Goal: Obtain resource: Download file/media

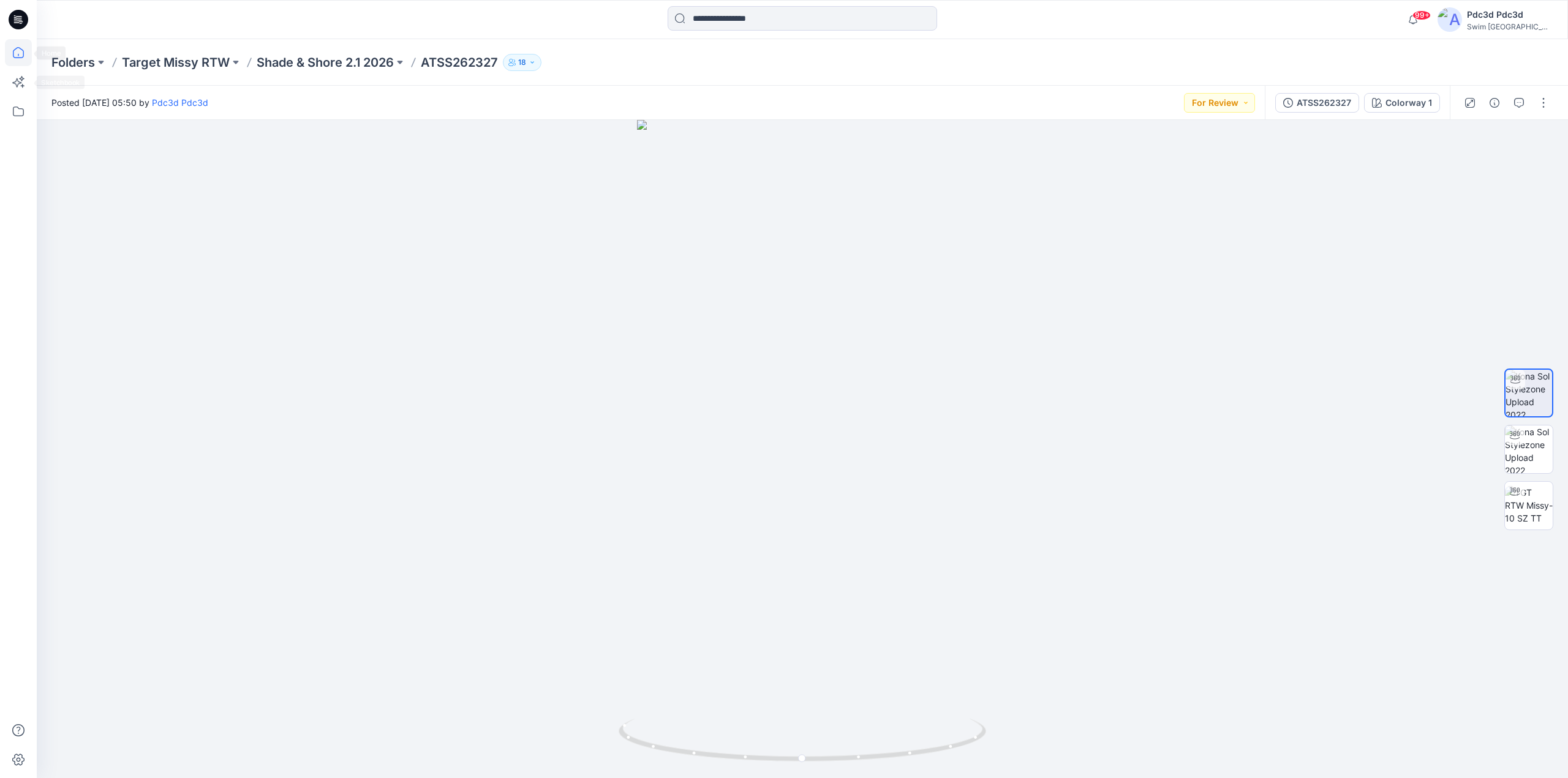
click at [16, 53] on icon at bounding box center [18, 52] width 27 height 27
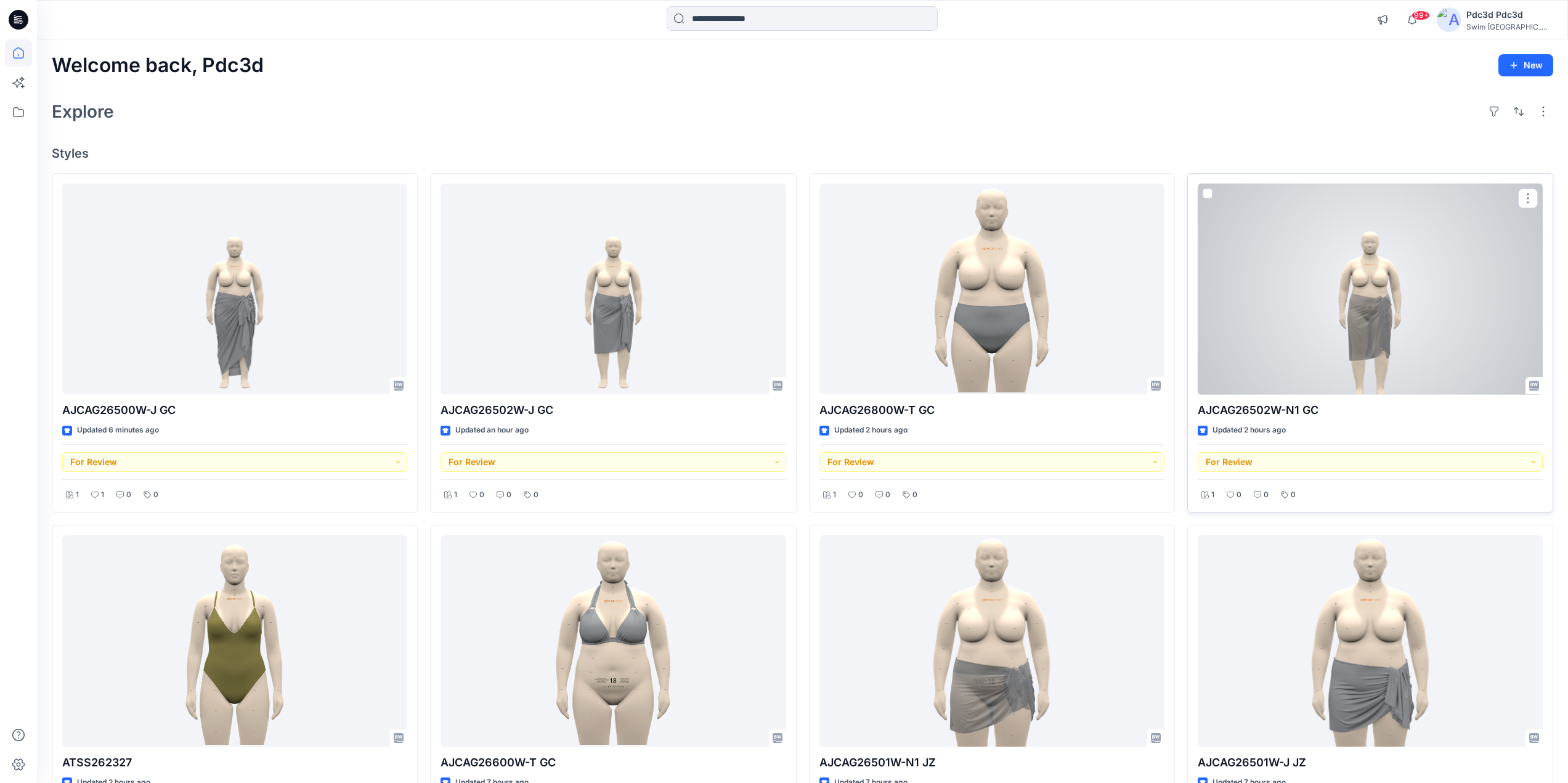
click at [1403, 334] on div at bounding box center [1371, 289] width 345 height 211
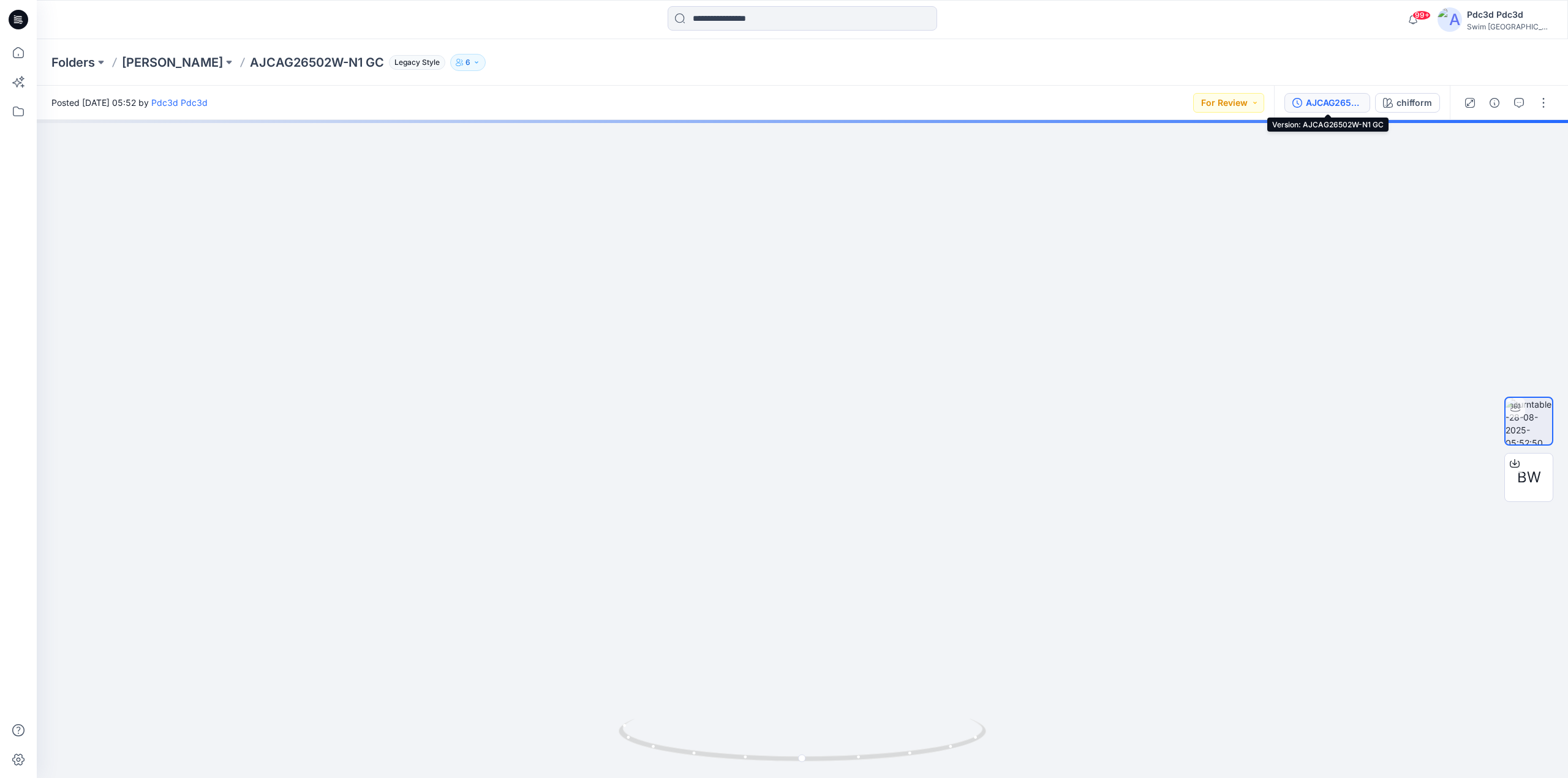
click at [1294, 103] on icon "button" at bounding box center [1297, 102] width 10 height 10
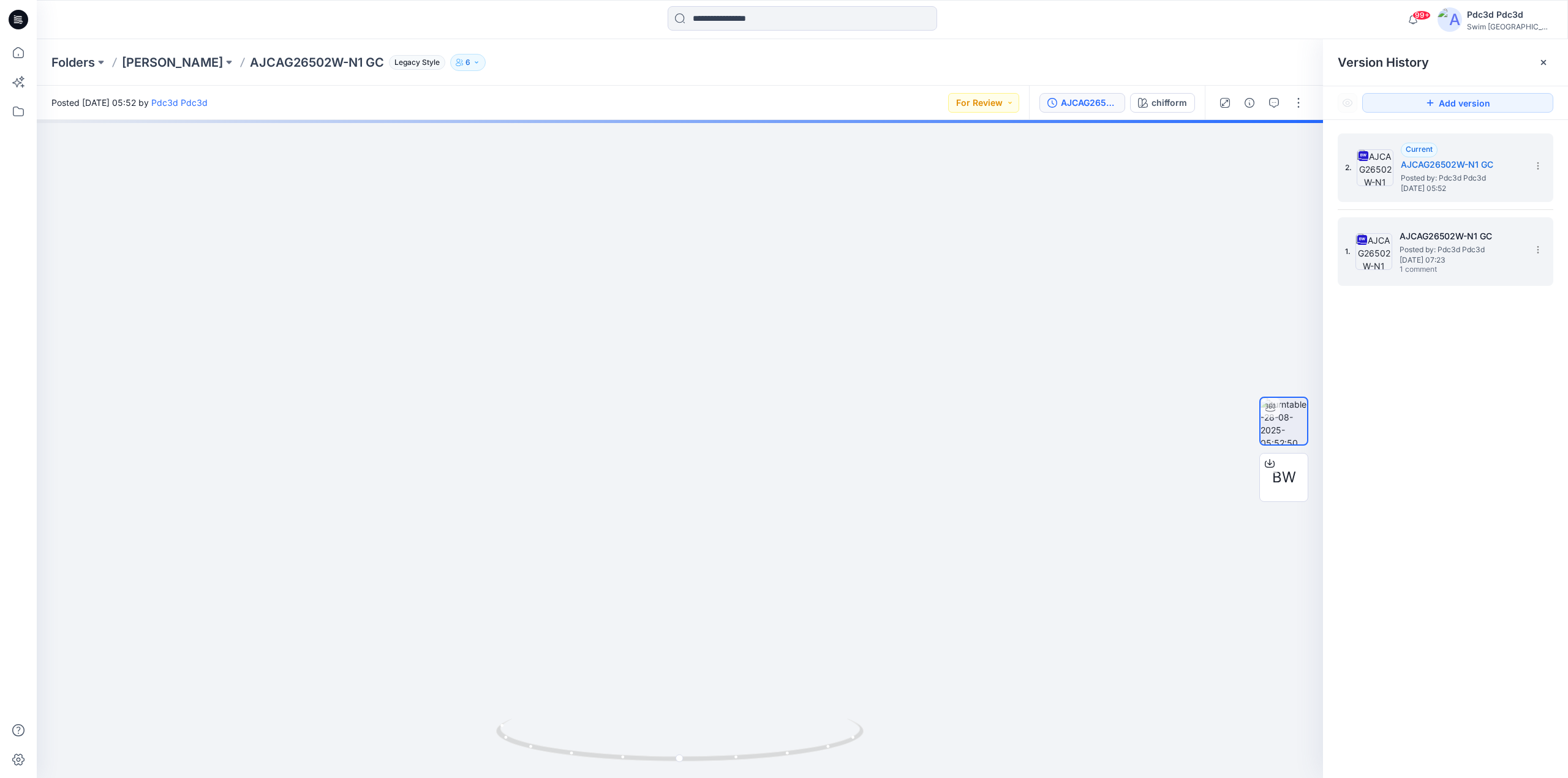
click at [1428, 259] on span "[DATE] 07:23" at bounding box center [1461, 259] width 123 height 8
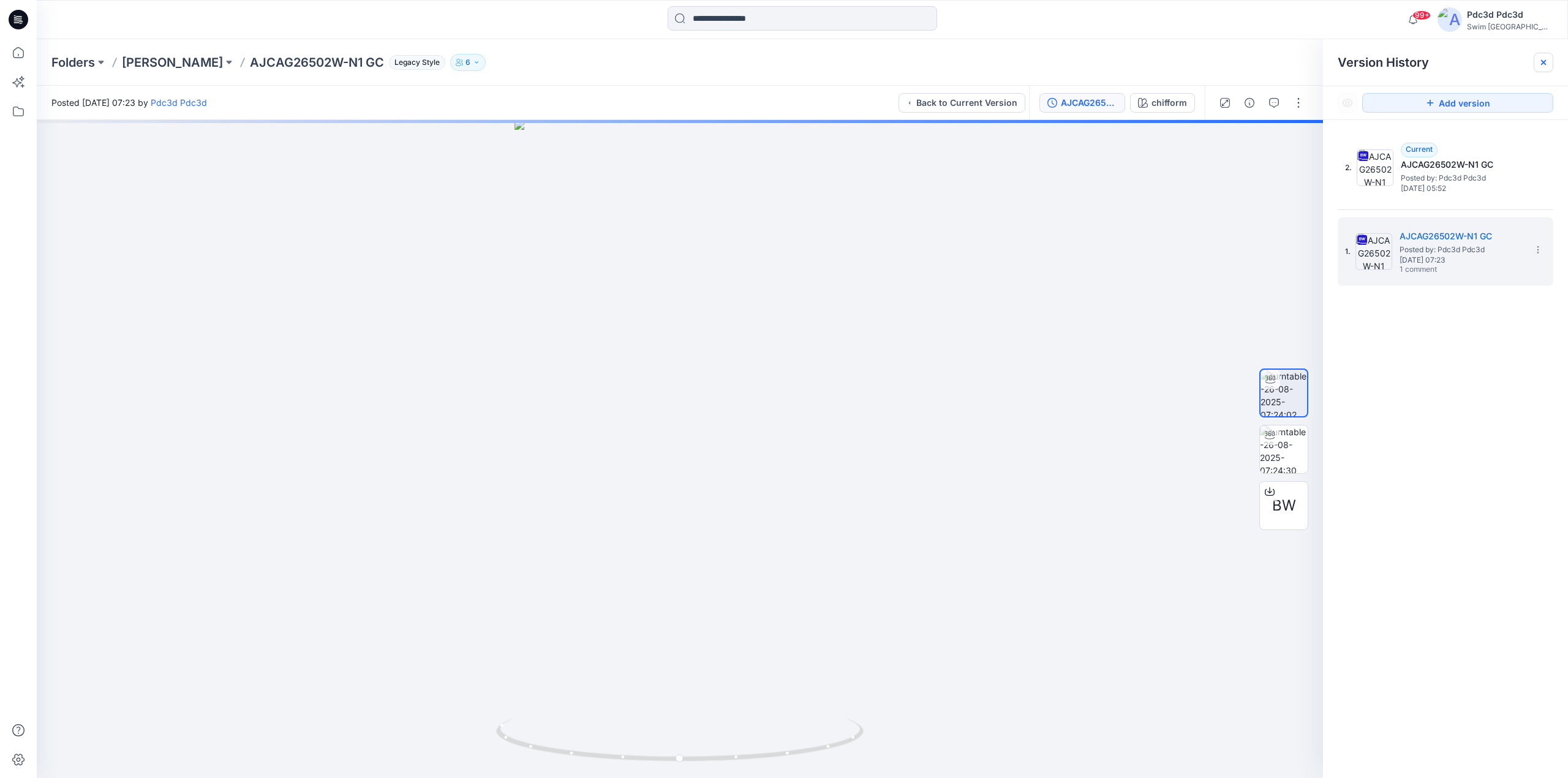
click at [1545, 68] on div at bounding box center [1544, 62] width 20 height 20
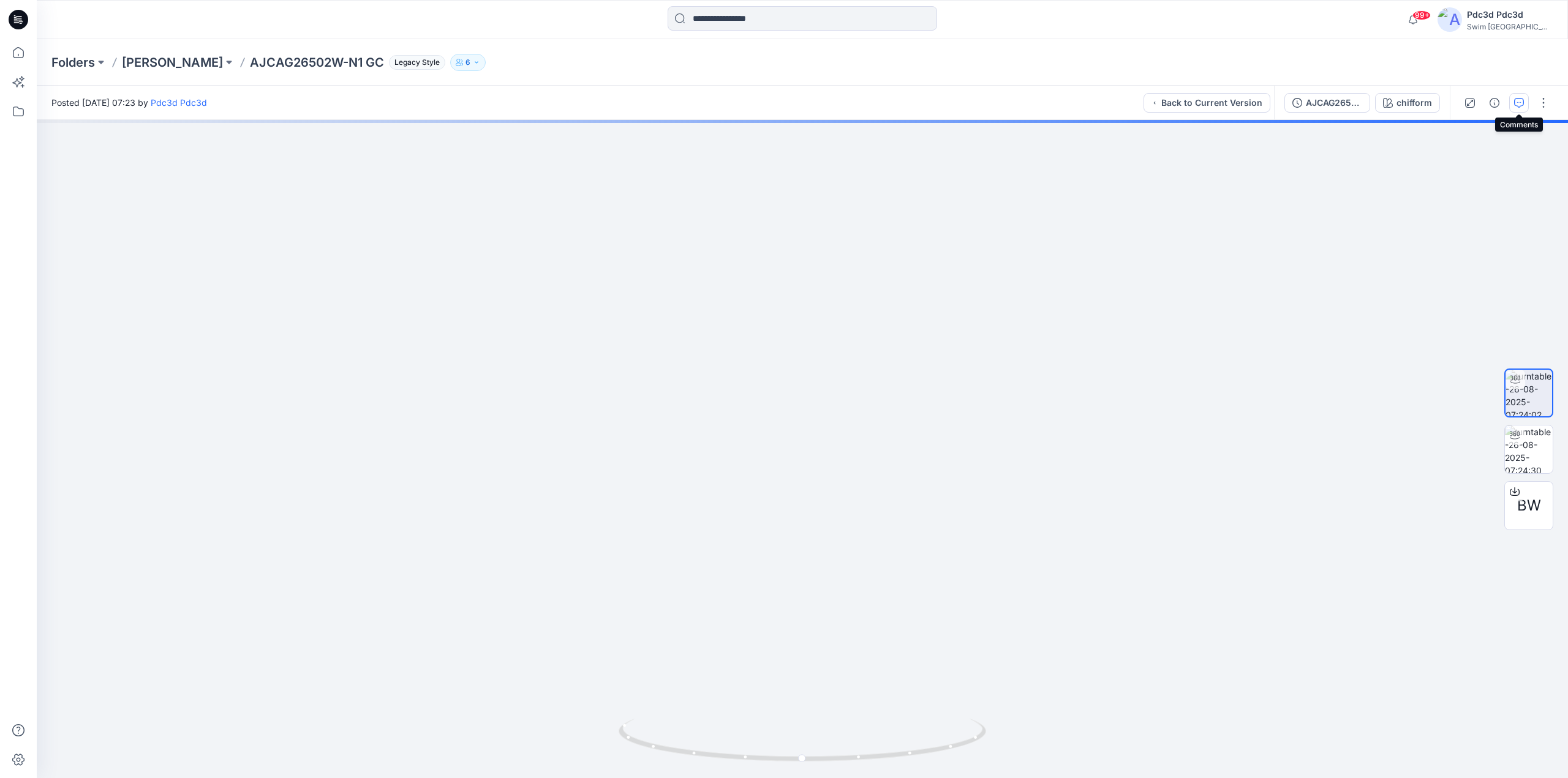
click at [1516, 106] on icon "button" at bounding box center [1519, 102] width 10 height 10
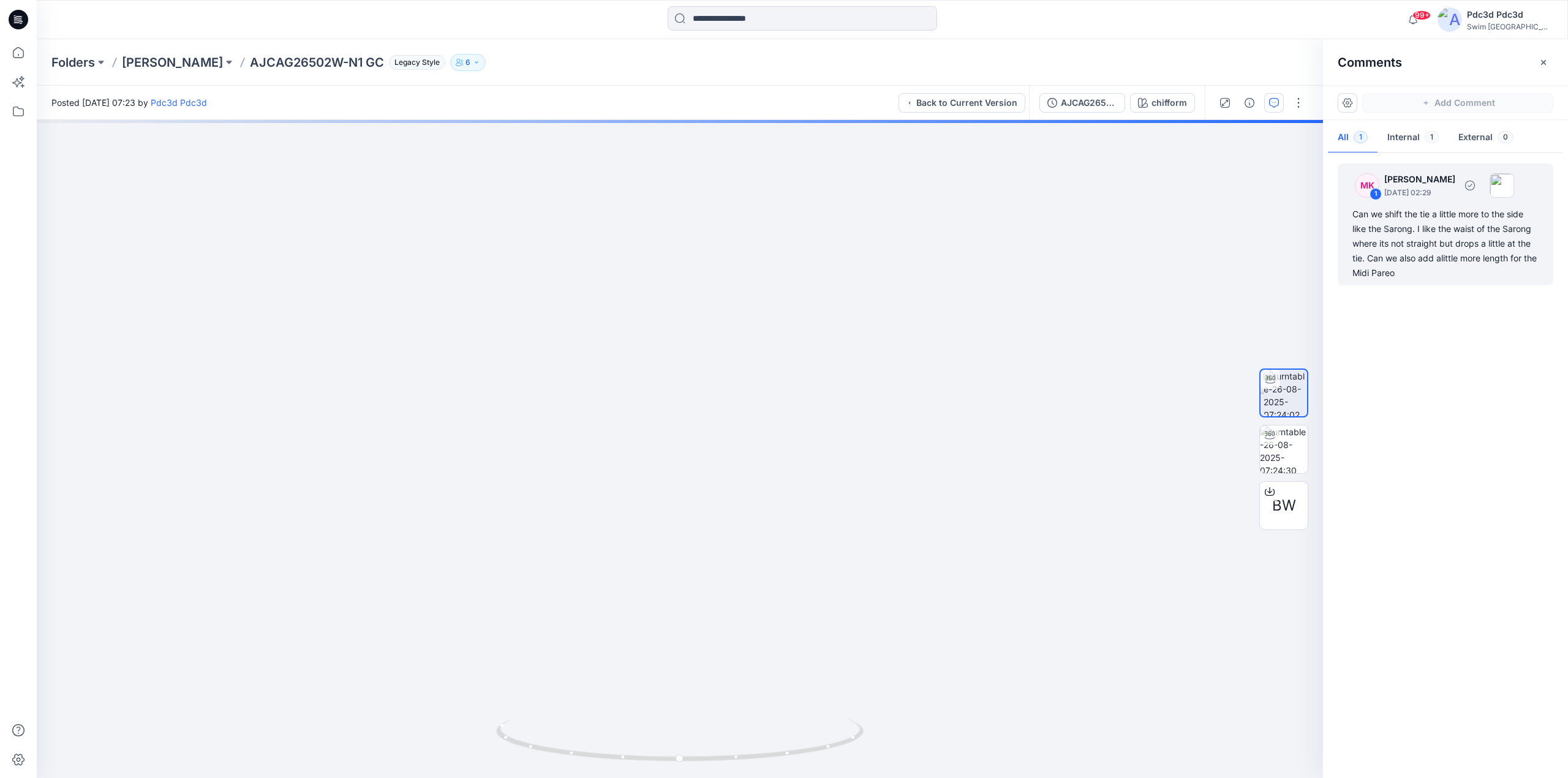
click at [1434, 250] on div "Can we shift the tie a little more to the side like the Sarong. I like the wais…" at bounding box center [1446, 243] width 186 height 73
click at [1062, 102] on div "AJCAG26502W-N1 GC" at bounding box center [1089, 102] width 56 height 14
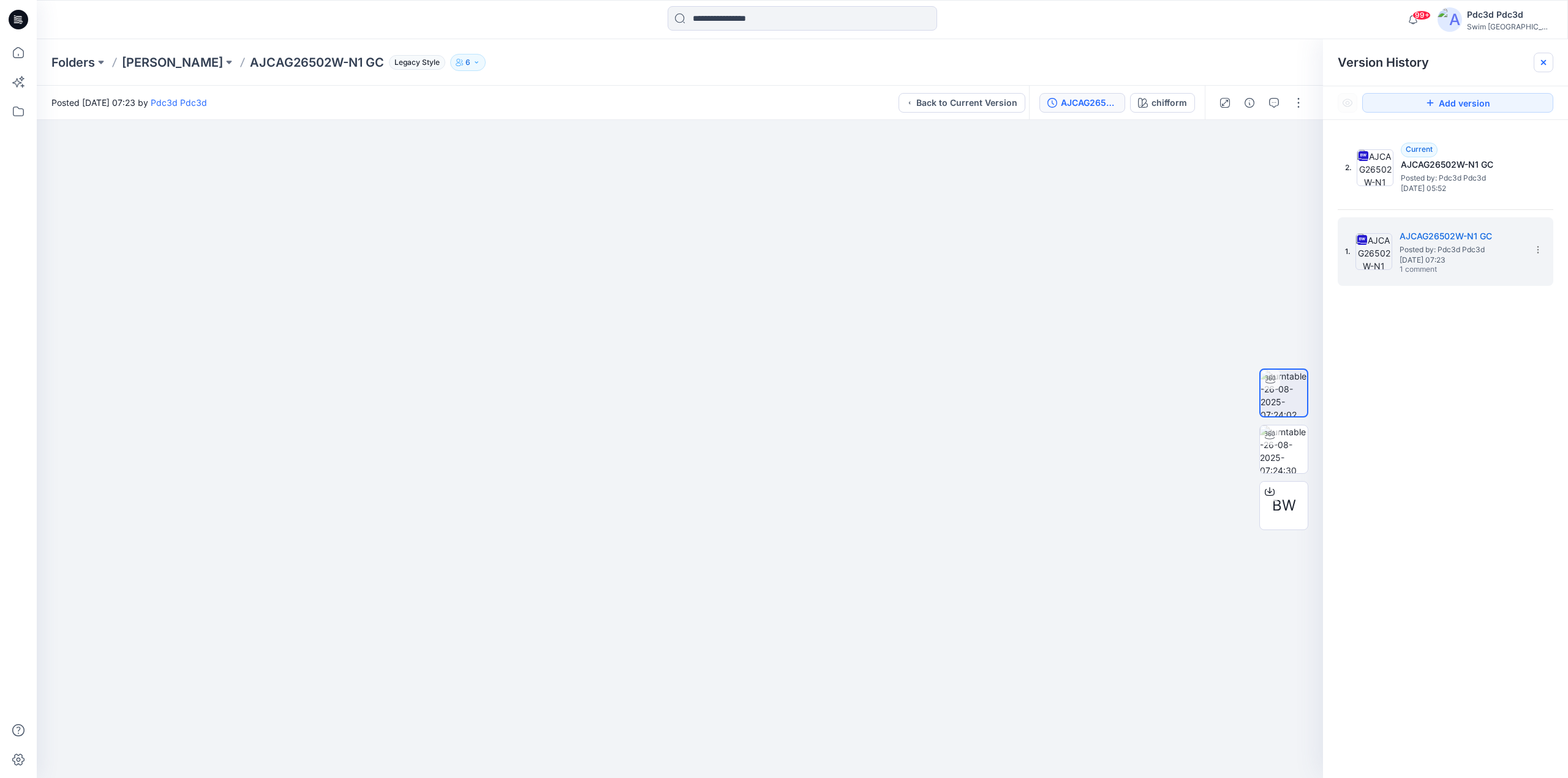
click at [1545, 66] on icon at bounding box center [1544, 62] width 10 height 10
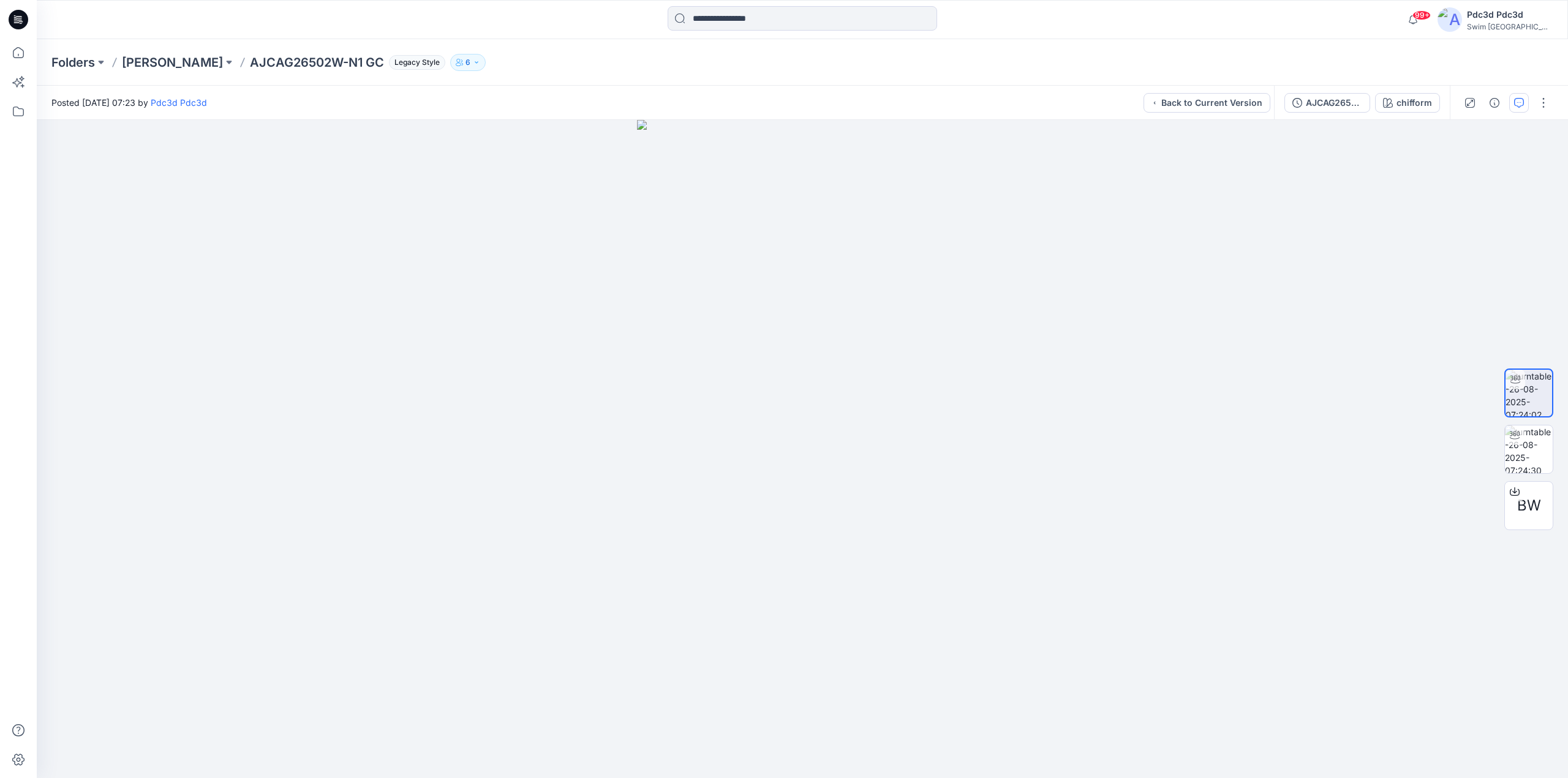
click at [1514, 106] on button "button" at bounding box center [1519, 103] width 20 height 20
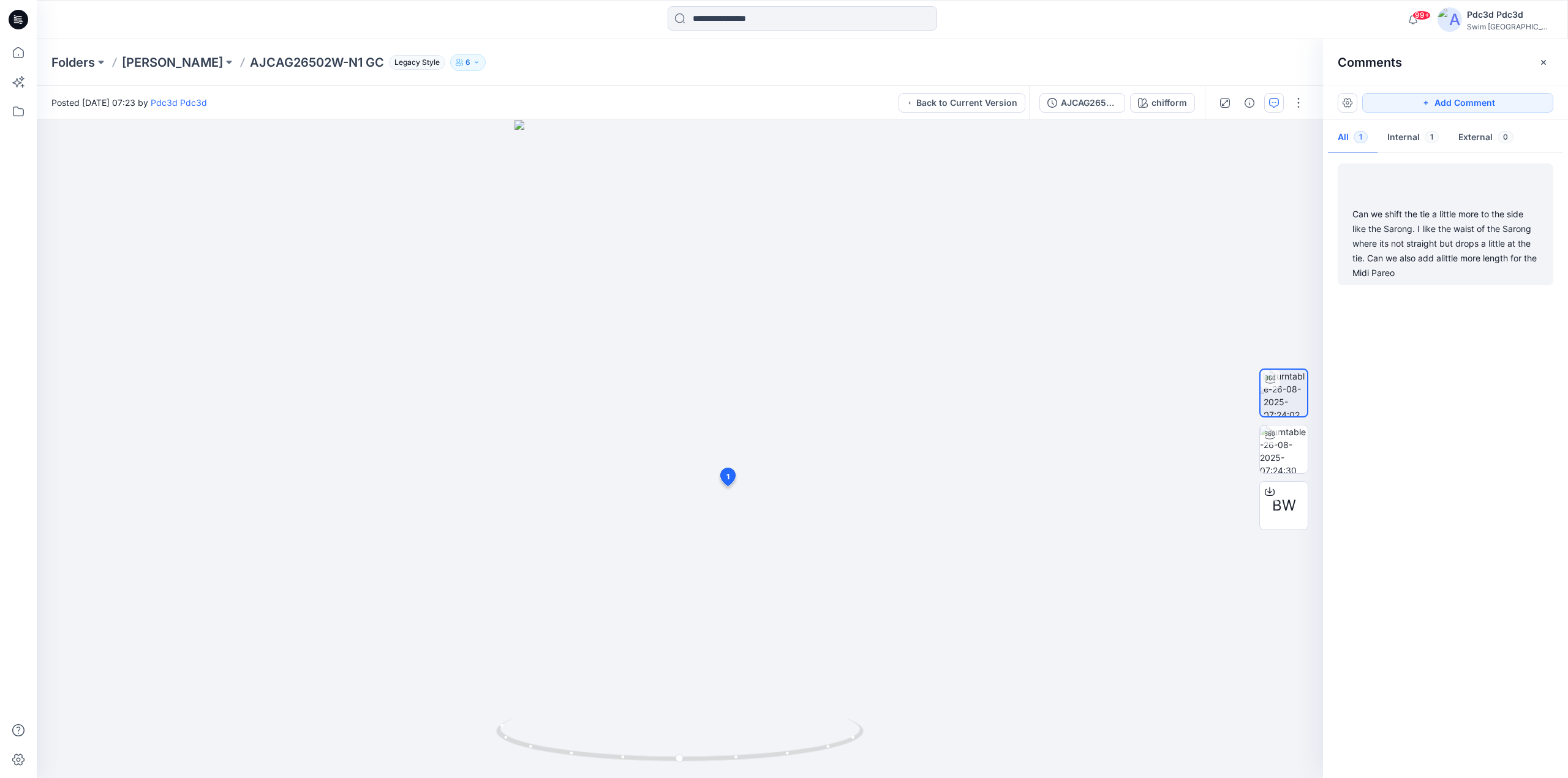
click at [1444, 253] on div "Can we shift the tie a little more to the side like the Sarong. I like the wais…" at bounding box center [1446, 243] width 186 height 73
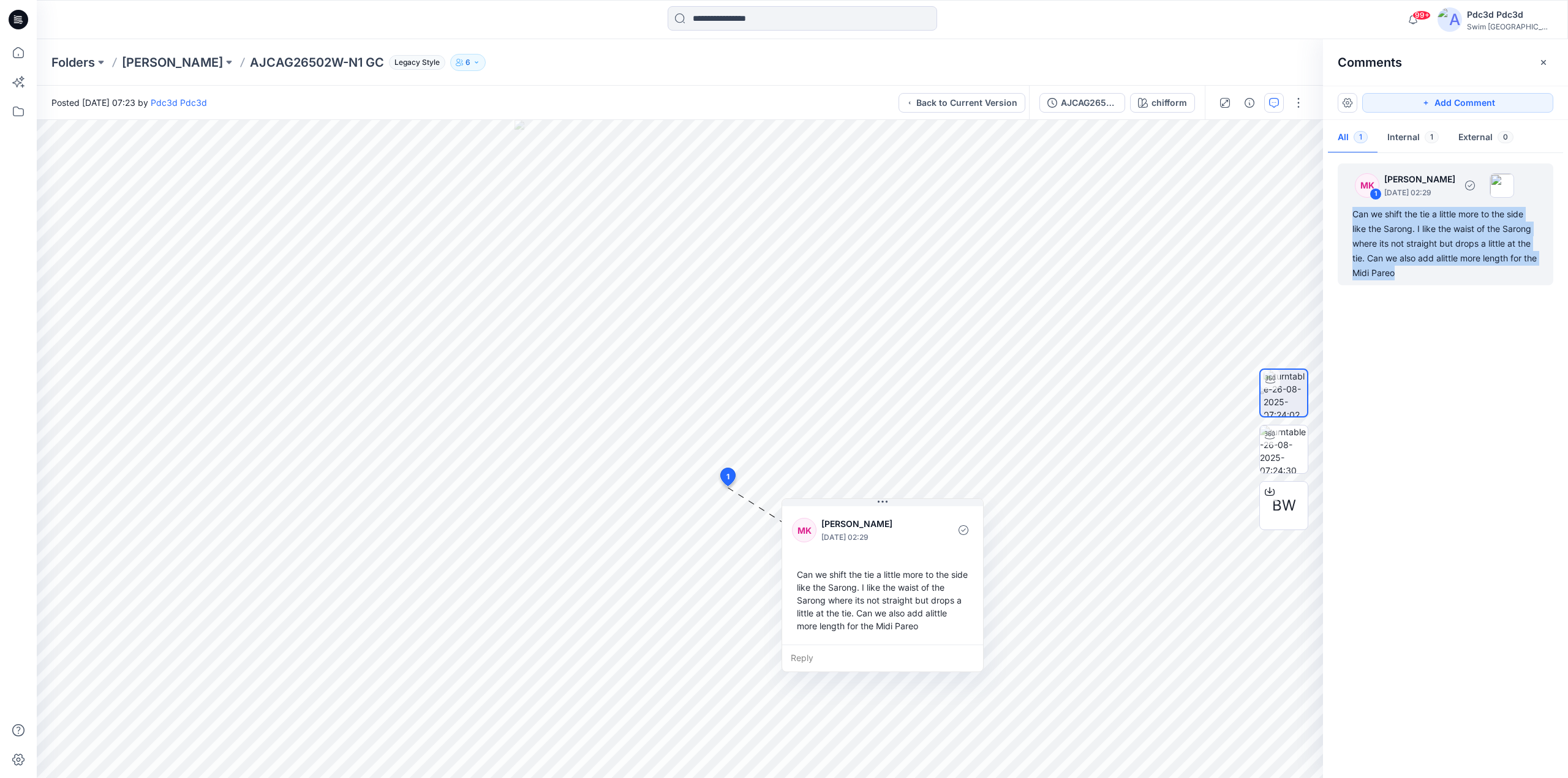
drag, startPoint x: 1421, startPoint y: 281, endPoint x: 1354, endPoint y: 218, distance: 92.0
click at [1354, 218] on div "MK 1 Megan Kim August 28, 2025 02:29 Can we shift the tie a little more to the …" at bounding box center [1445, 224] width 216 height 122
copy div "Can we shift the tie a little more to the side like the Sarong. I like the wais…"
click at [5, 56] on icon at bounding box center [18, 52] width 27 height 27
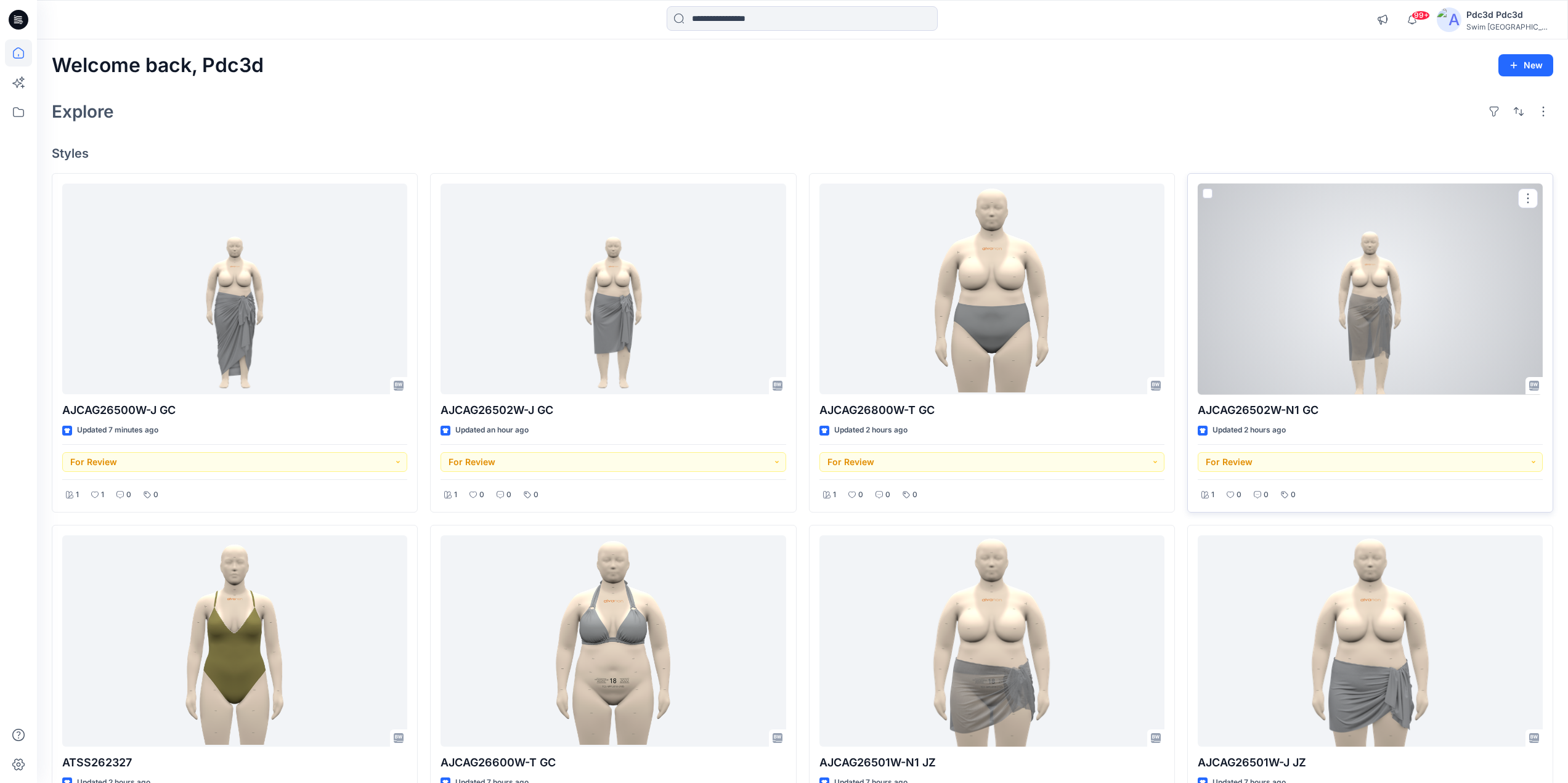
click at [1430, 332] on div at bounding box center [1371, 289] width 345 height 211
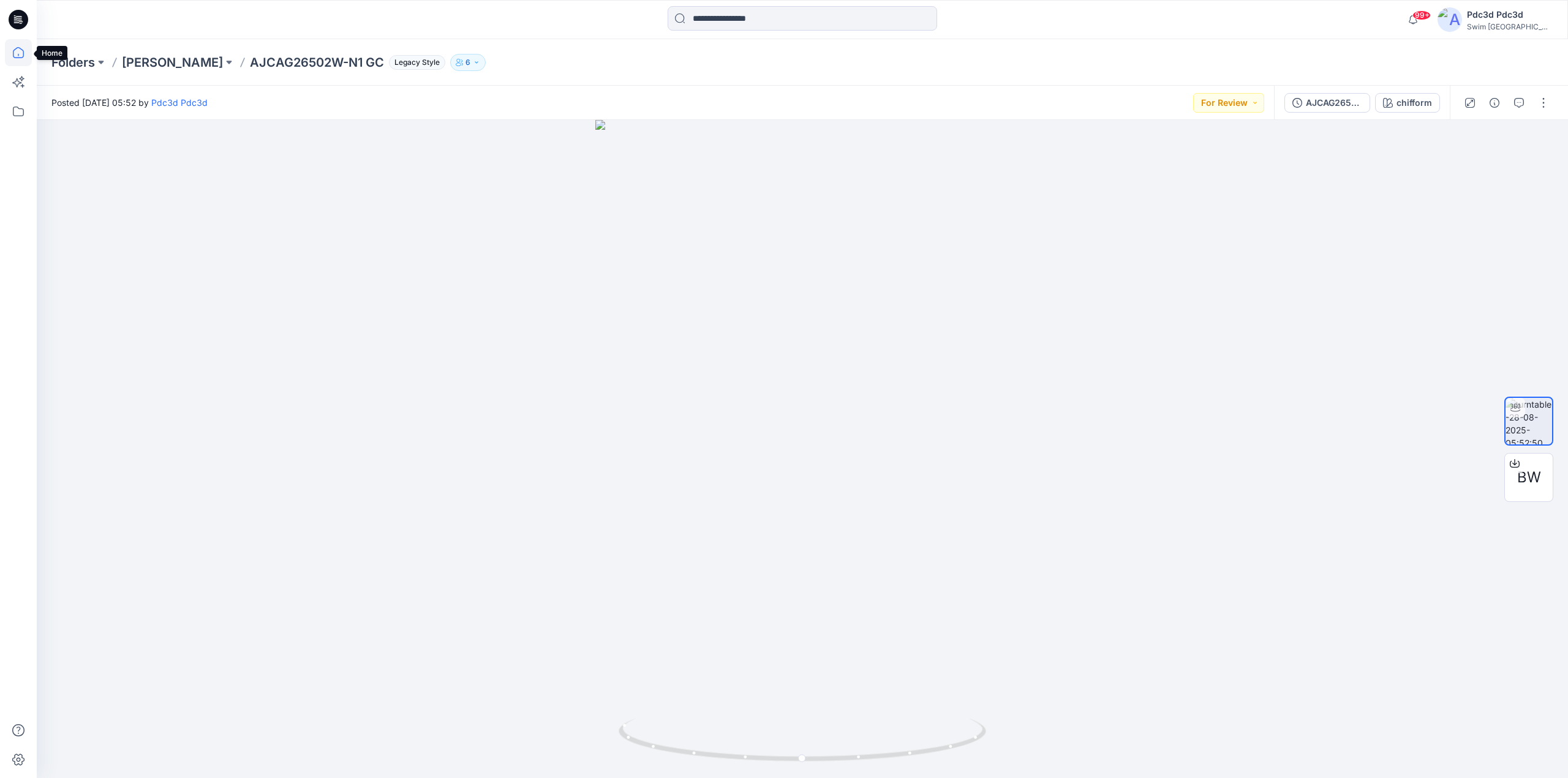
click at [14, 62] on icon at bounding box center [18, 52] width 27 height 27
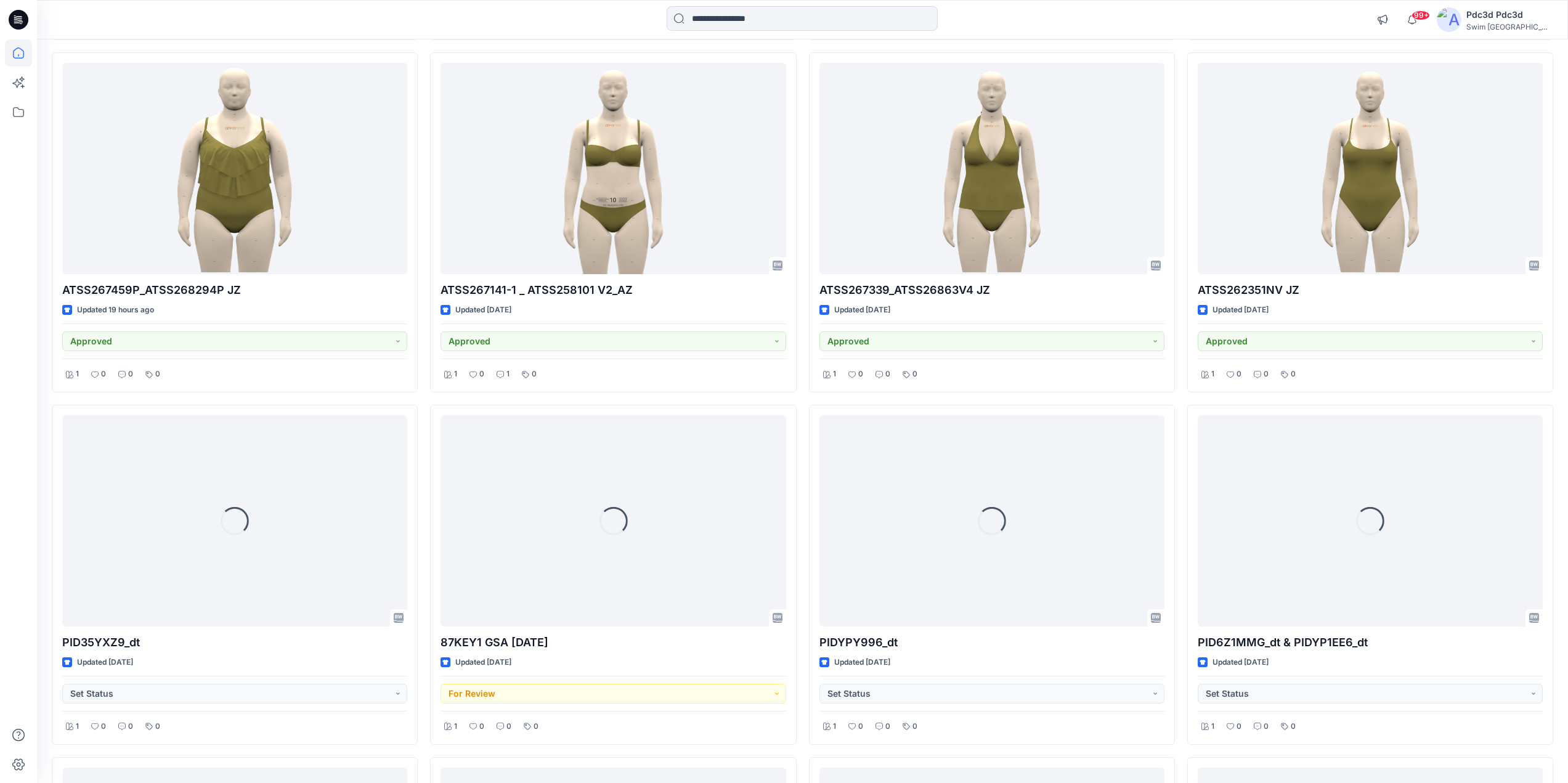
scroll to position [864, 0]
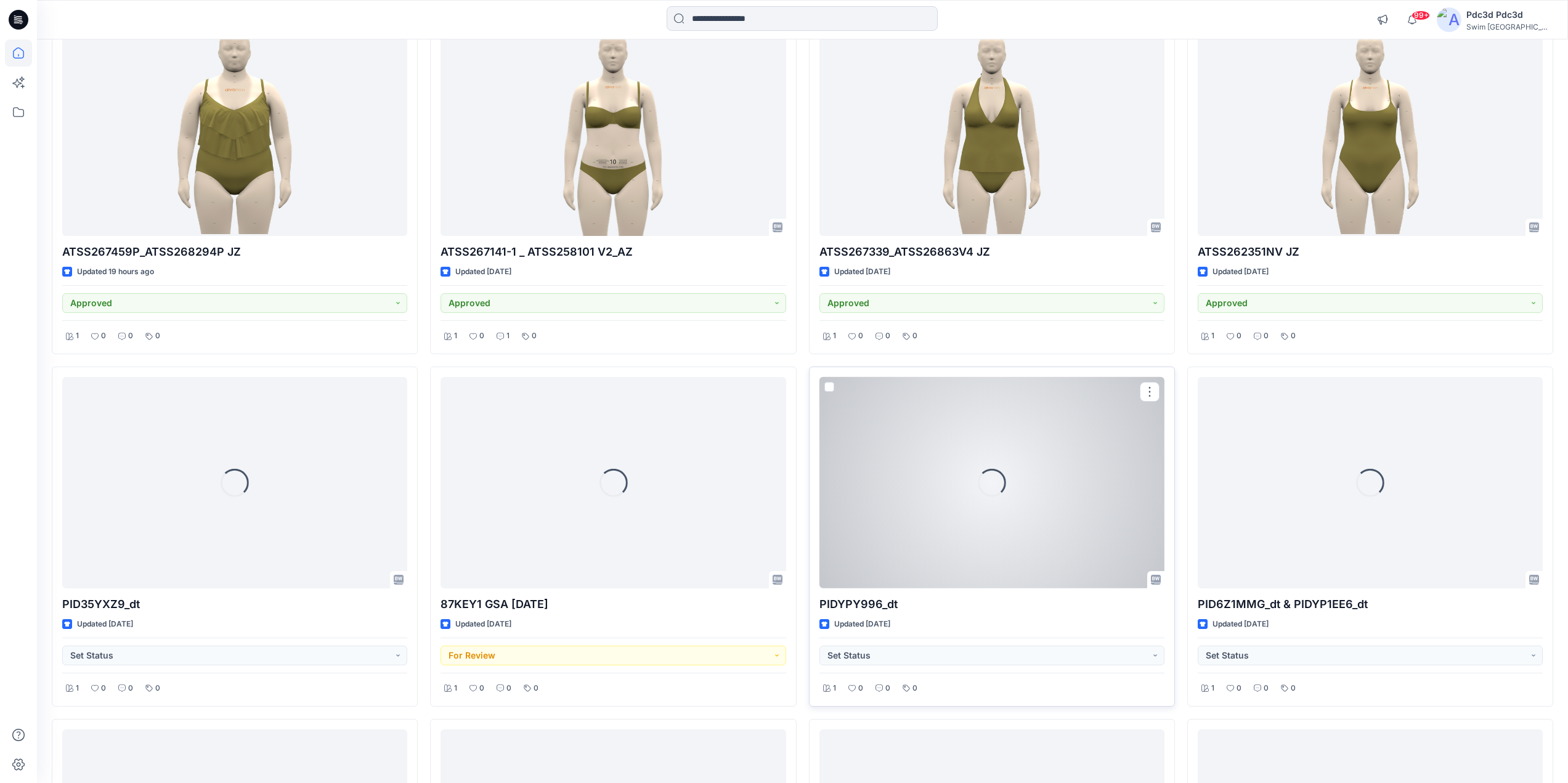
click at [1031, 522] on div "Loading..." at bounding box center [992, 483] width 345 height 211
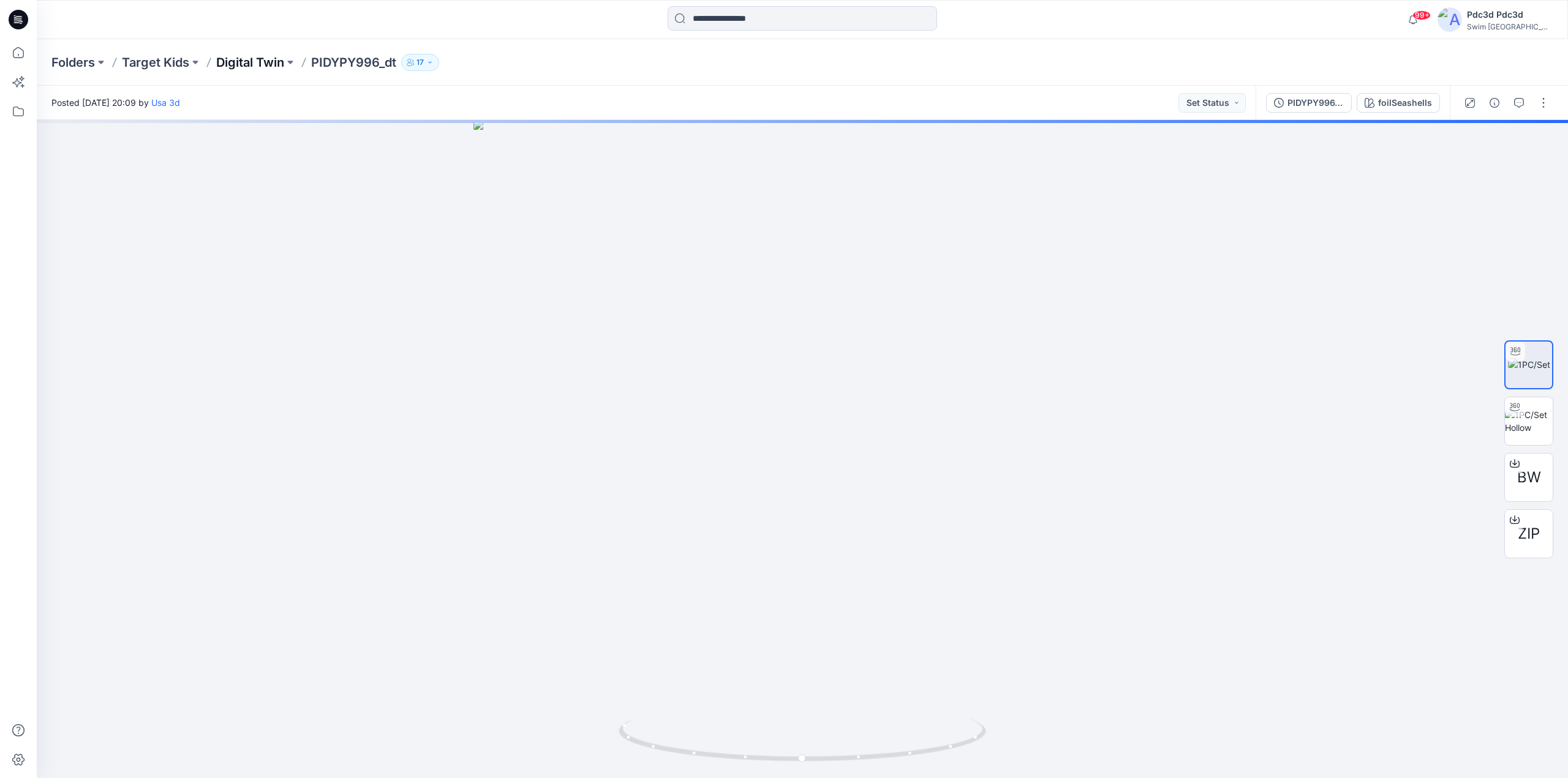
click at [273, 63] on p "Digital Twin" at bounding box center [249, 62] width 68 height 17
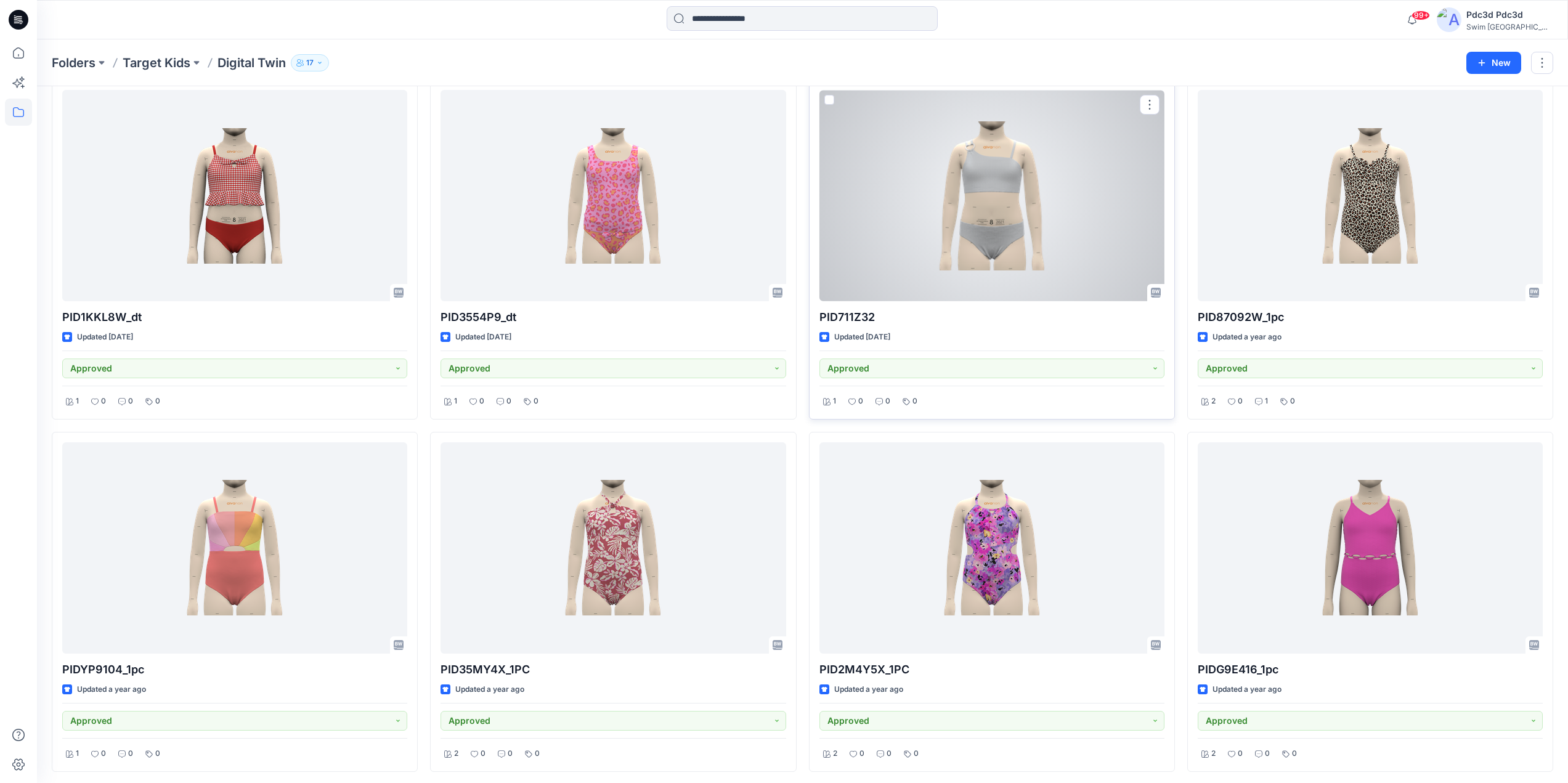
scroll to position [2882, 0]
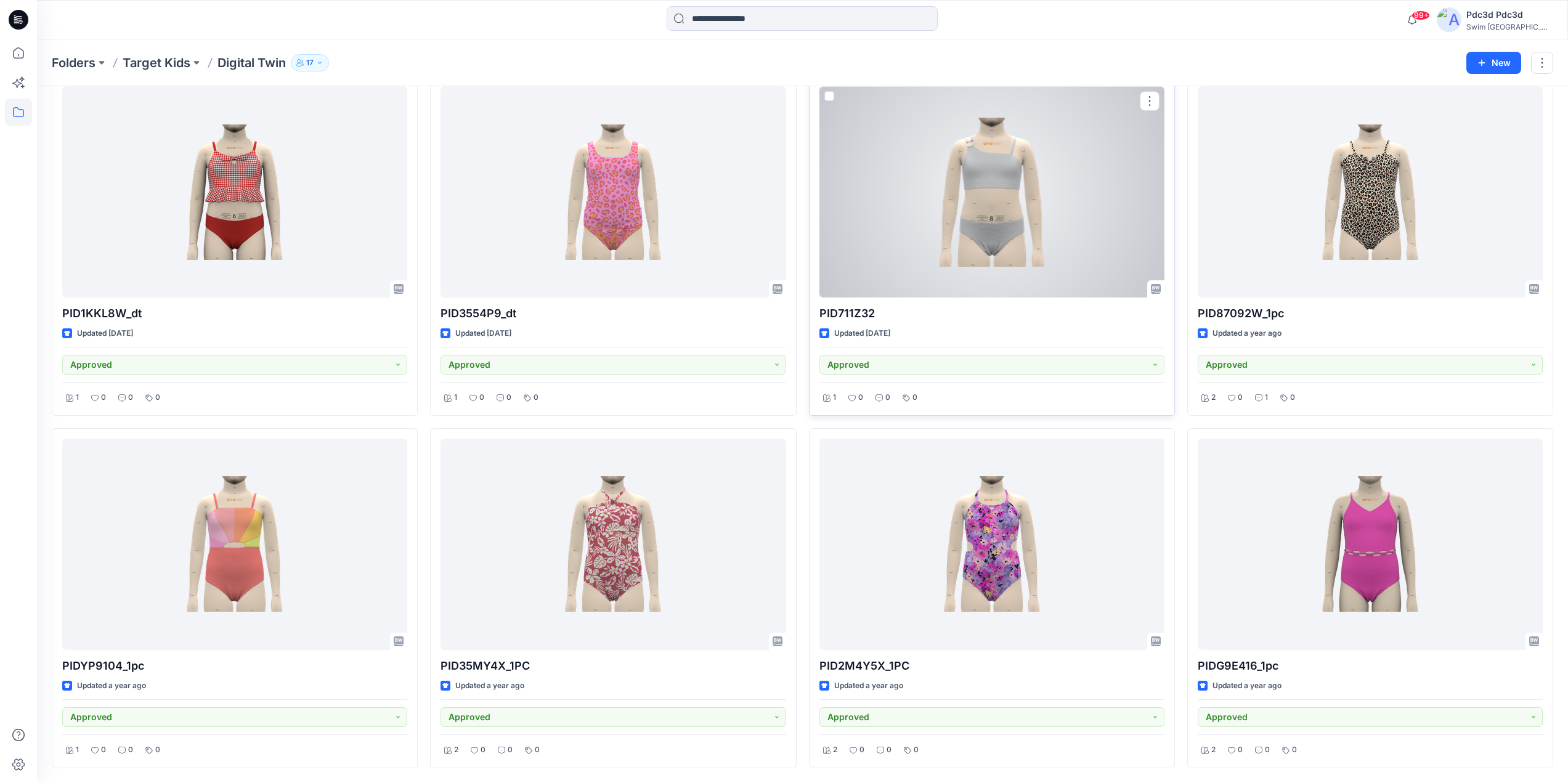
click at [992, 225] on div at bounding box center [992, 192] width 345 height 211
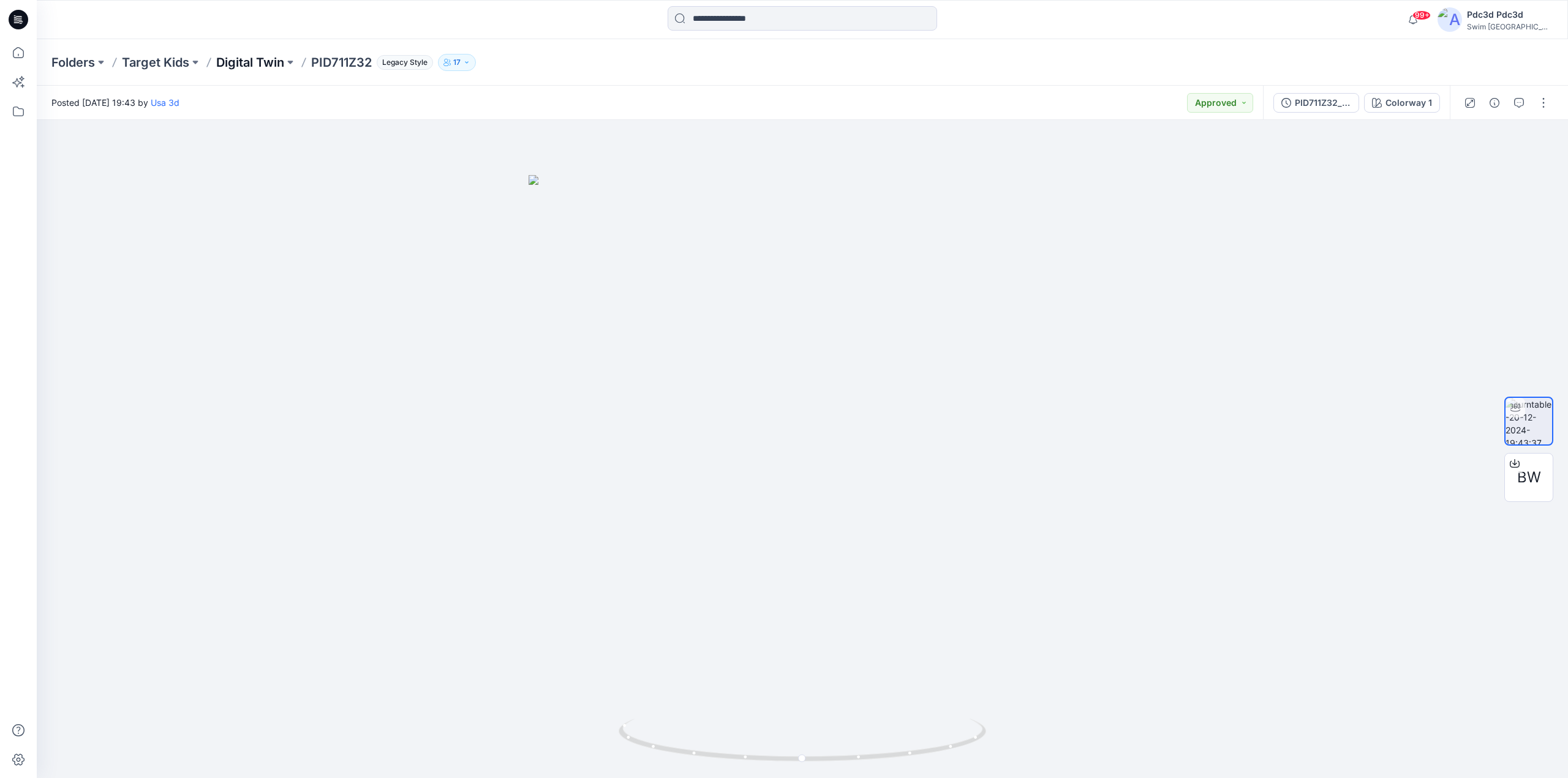
click at [269, 67] on p "Digital Twin" at bounding box center [249, 62] width 68 height 17
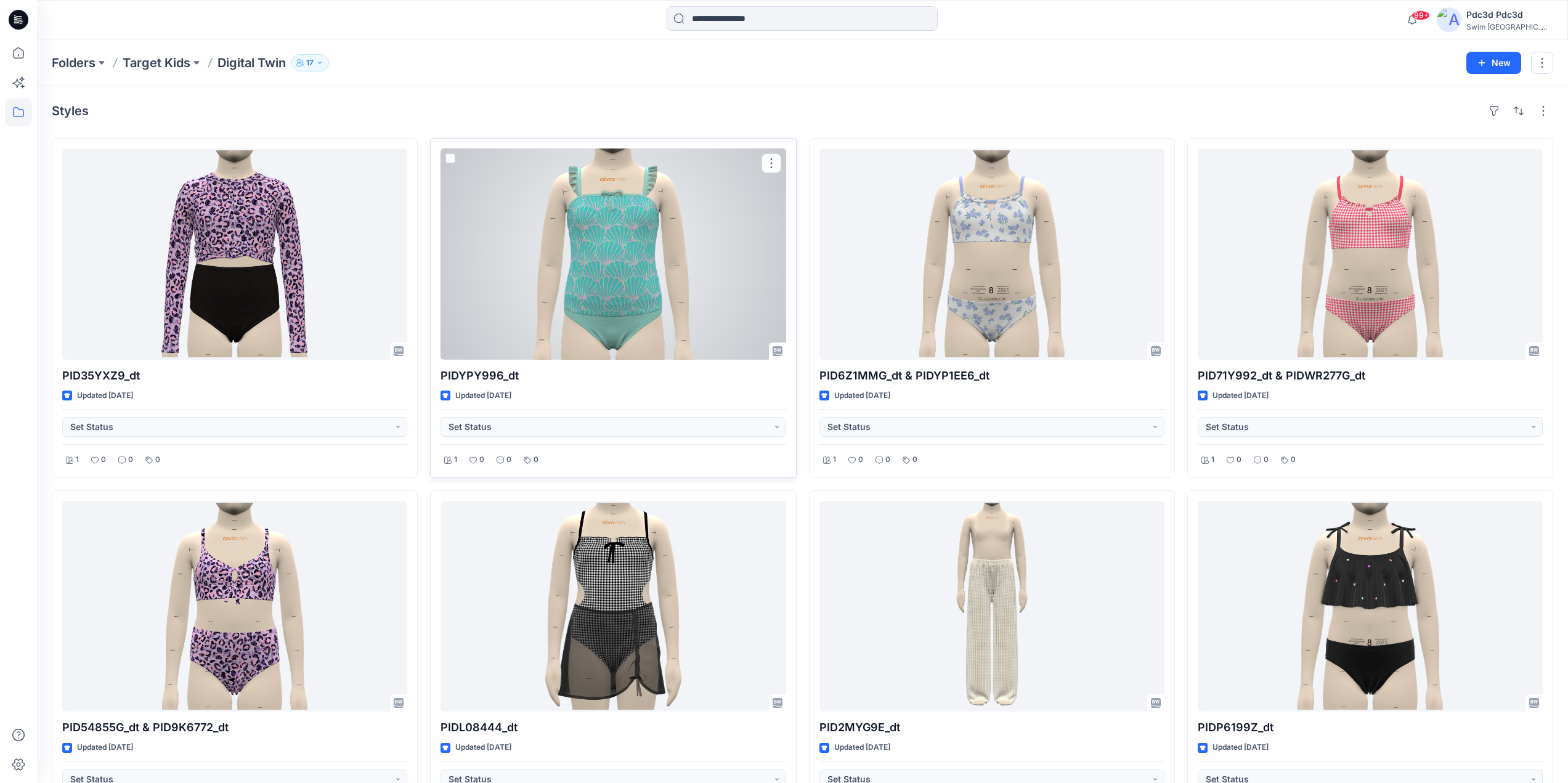
click at [621, 359] on div at bounding box center [614, 254] width 345 height 211
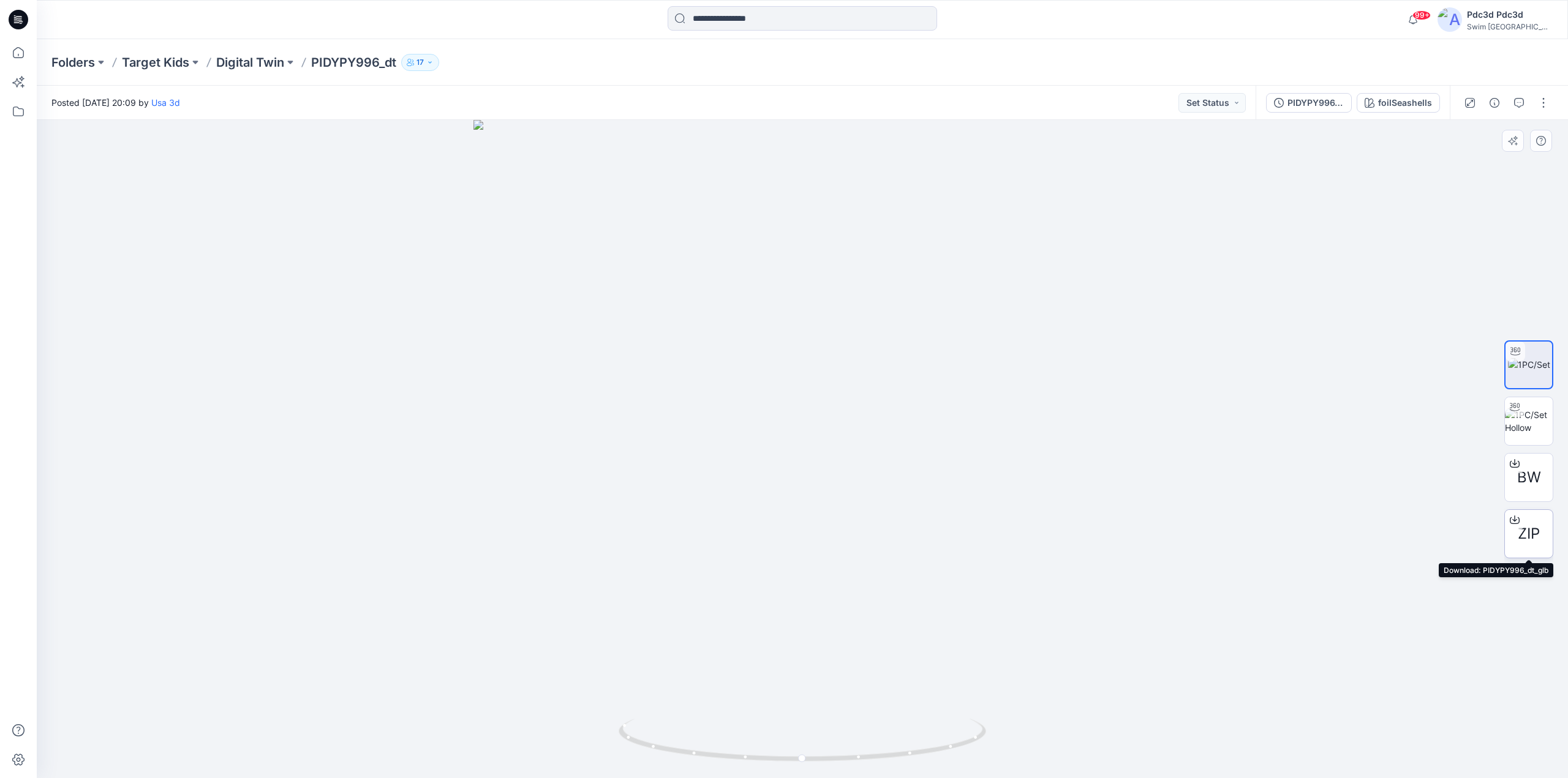
click at [1517, 521] on icon at bounding box center [1515, 520] width 10 height 10
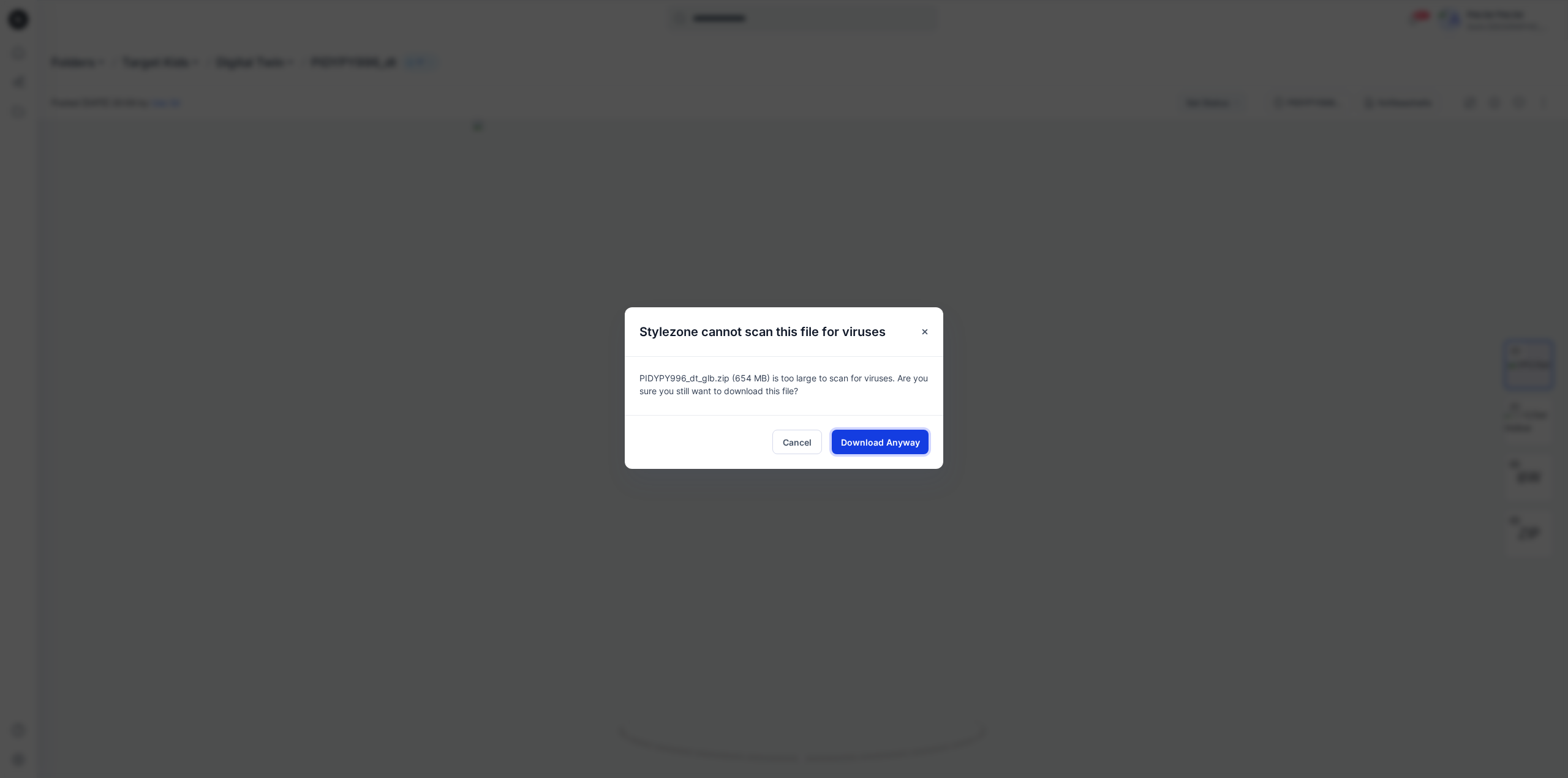
click at [900, 437] on span "Download Anyway" at bounding box center [880, 443] width 79 height 13
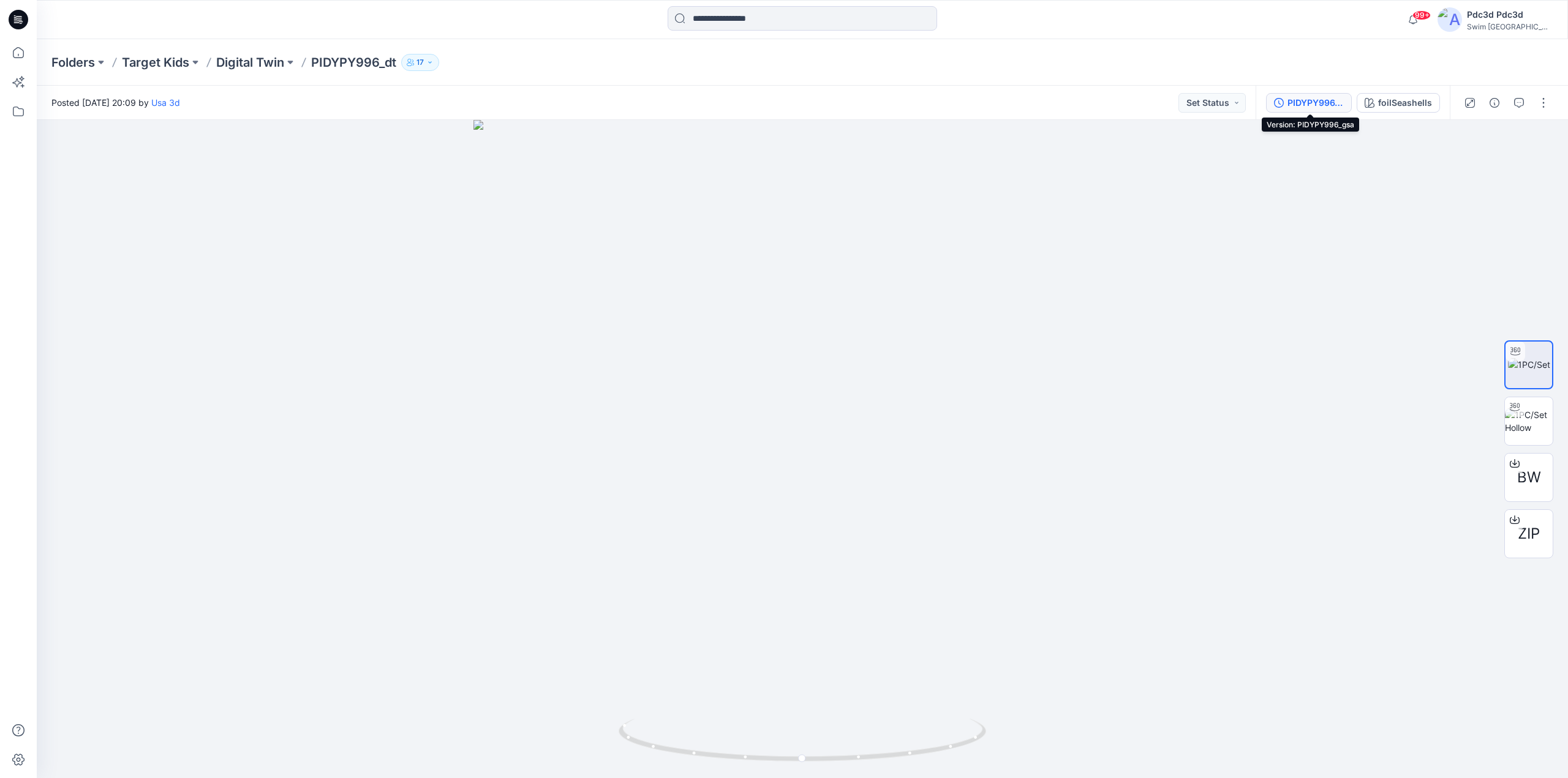
click at [1285, 100] on button "PIDYPY996_gsa" at bounding box center [1309, 103] width 86 height 20
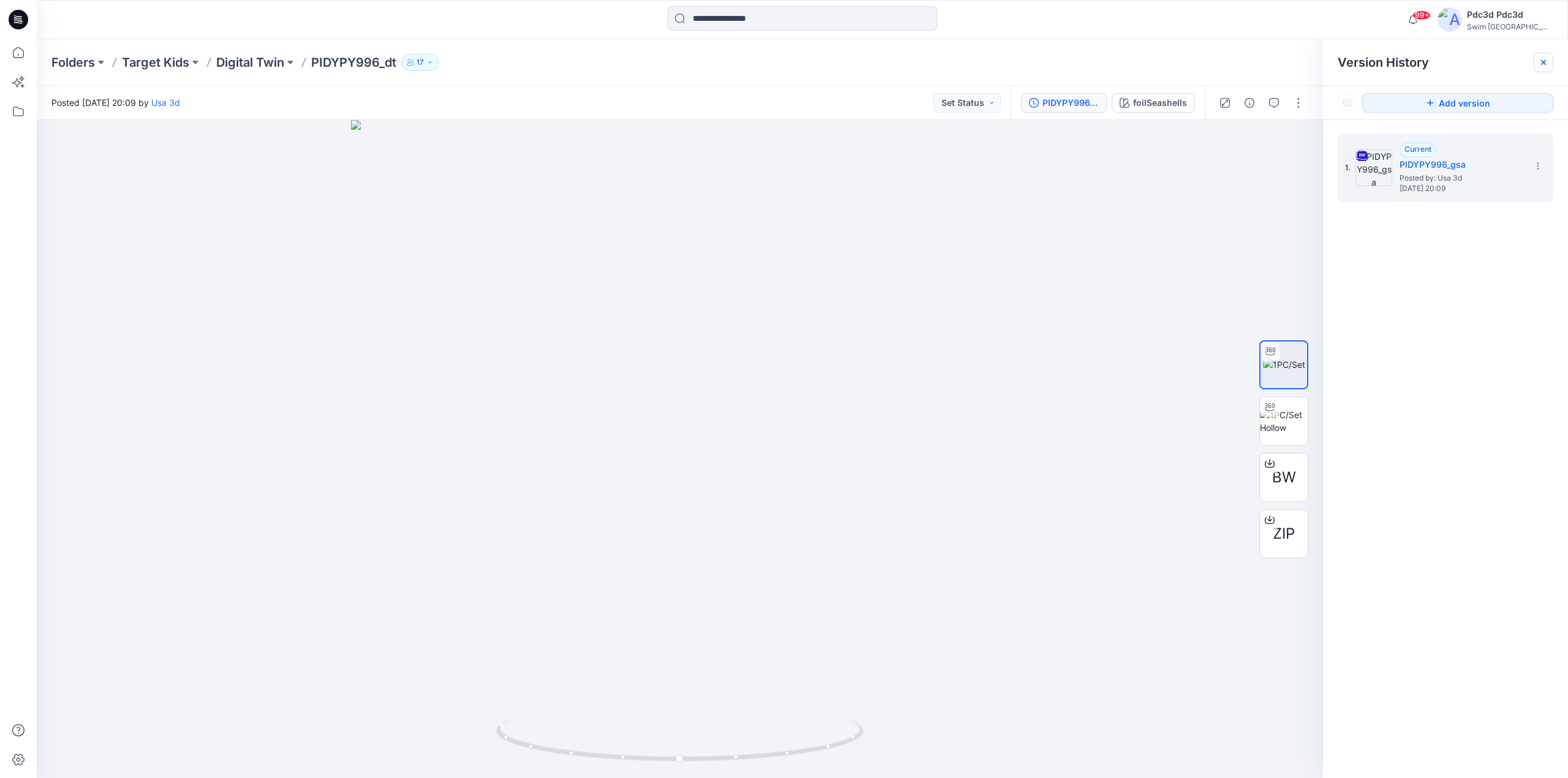
click at [1541, 64] on icon at bounding box center [1543, 61] width 5 height 5
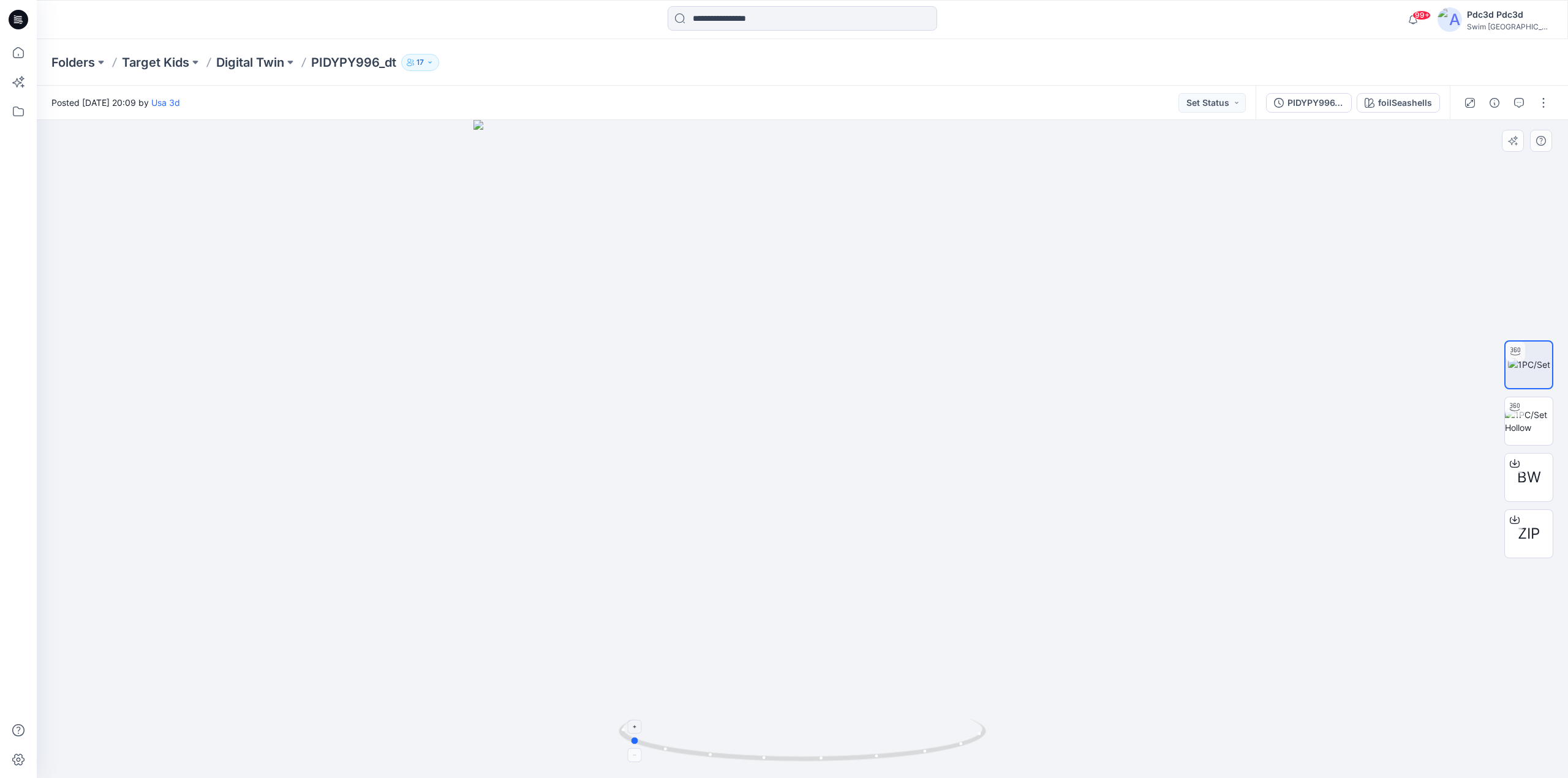
drag, startPoint x: 938, startPoint y: 764, endPoint x: 765, endPoint y: 744, distance: 174.2
click at [765, 744] on icon at bounding box center [804, 742] width 371 height 46
click at [1516, 460] on icon at bounding box center [1515, 464] width 10 height 10
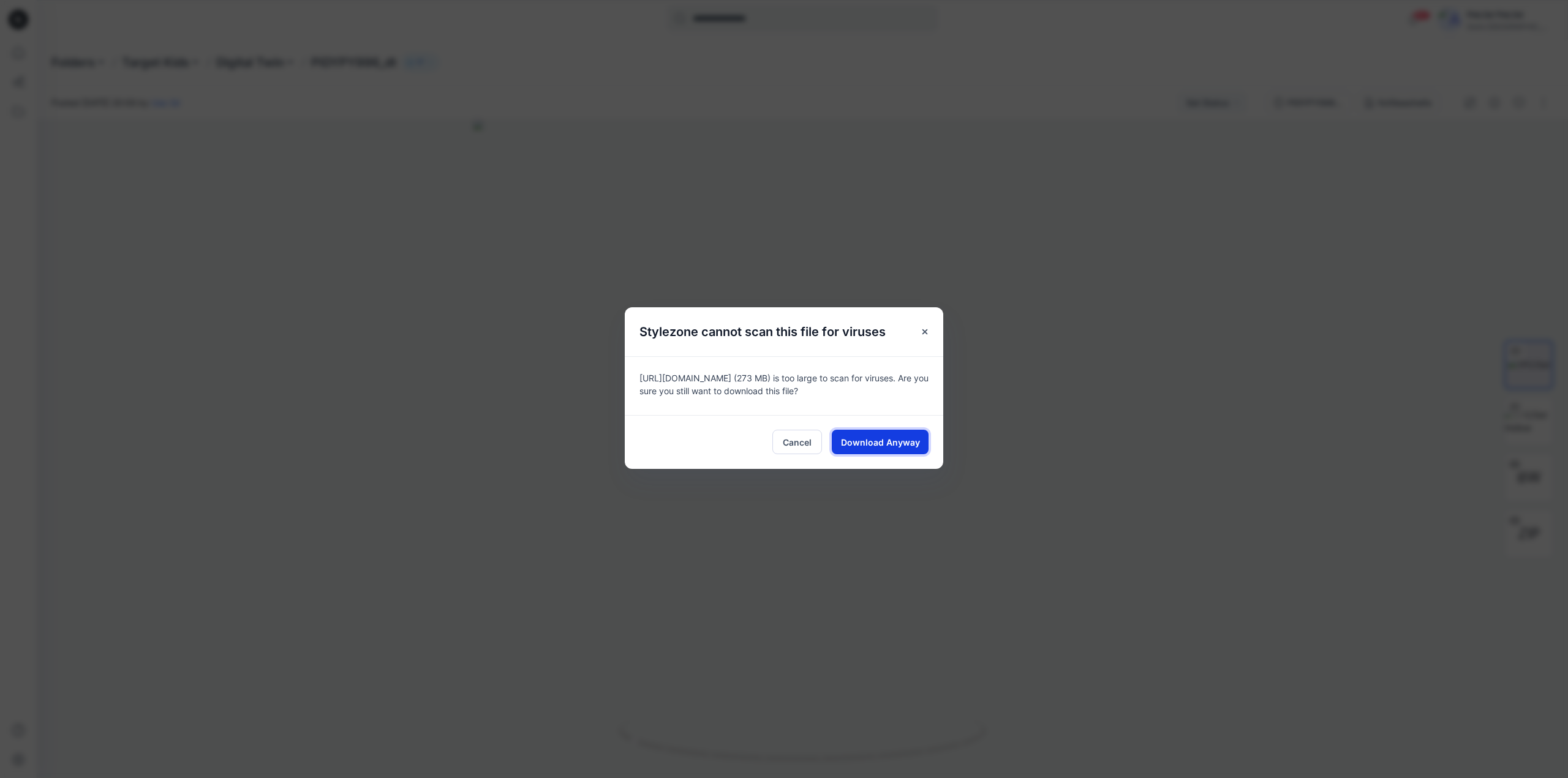
click at [888, 448] on span "Download Anyway" at bounding box center [880, 443] width 79 height 13
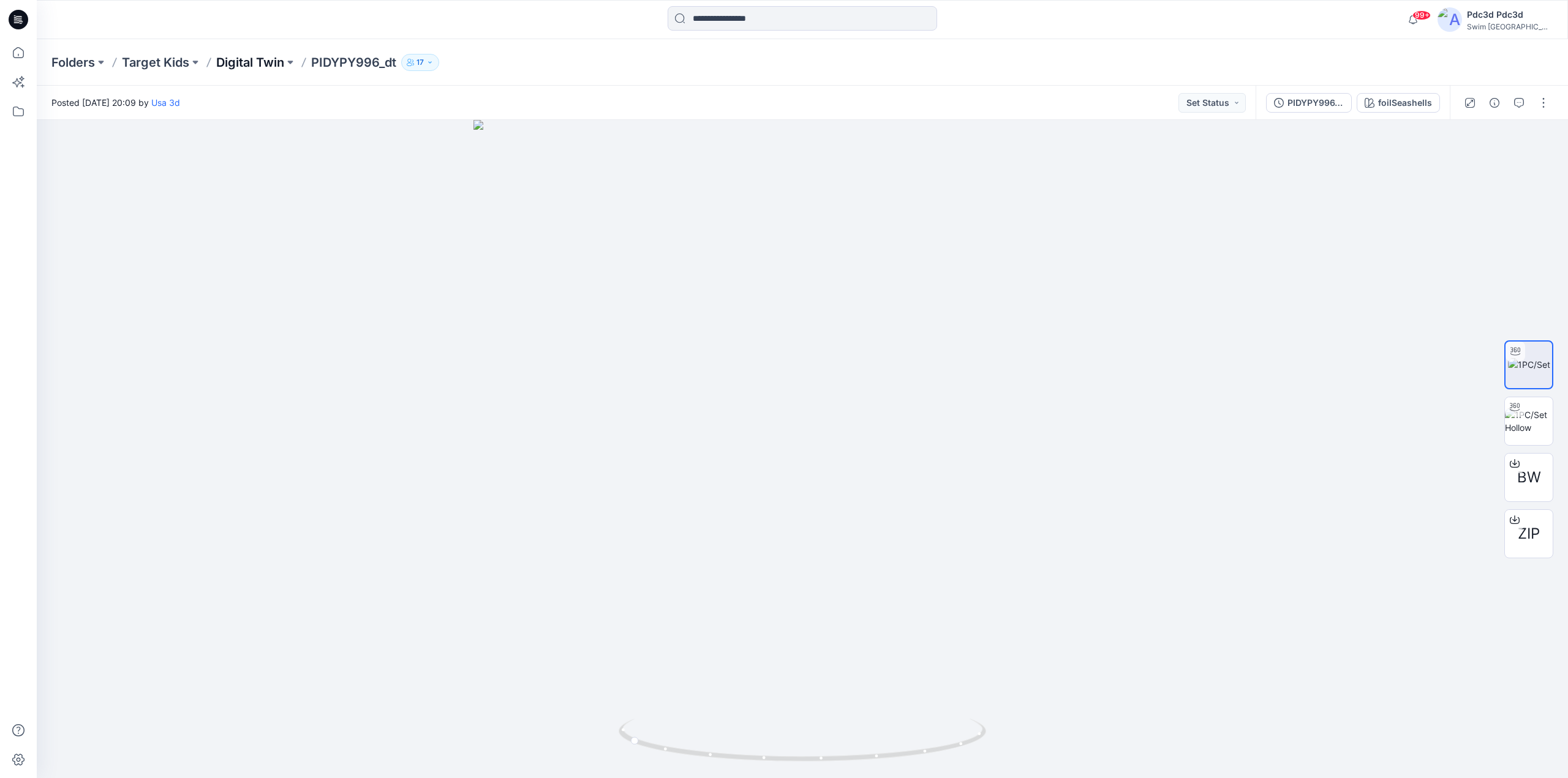
click at [258, 65] on p "Digital Twin" at bounding box center [249, 62] width 68 height 17
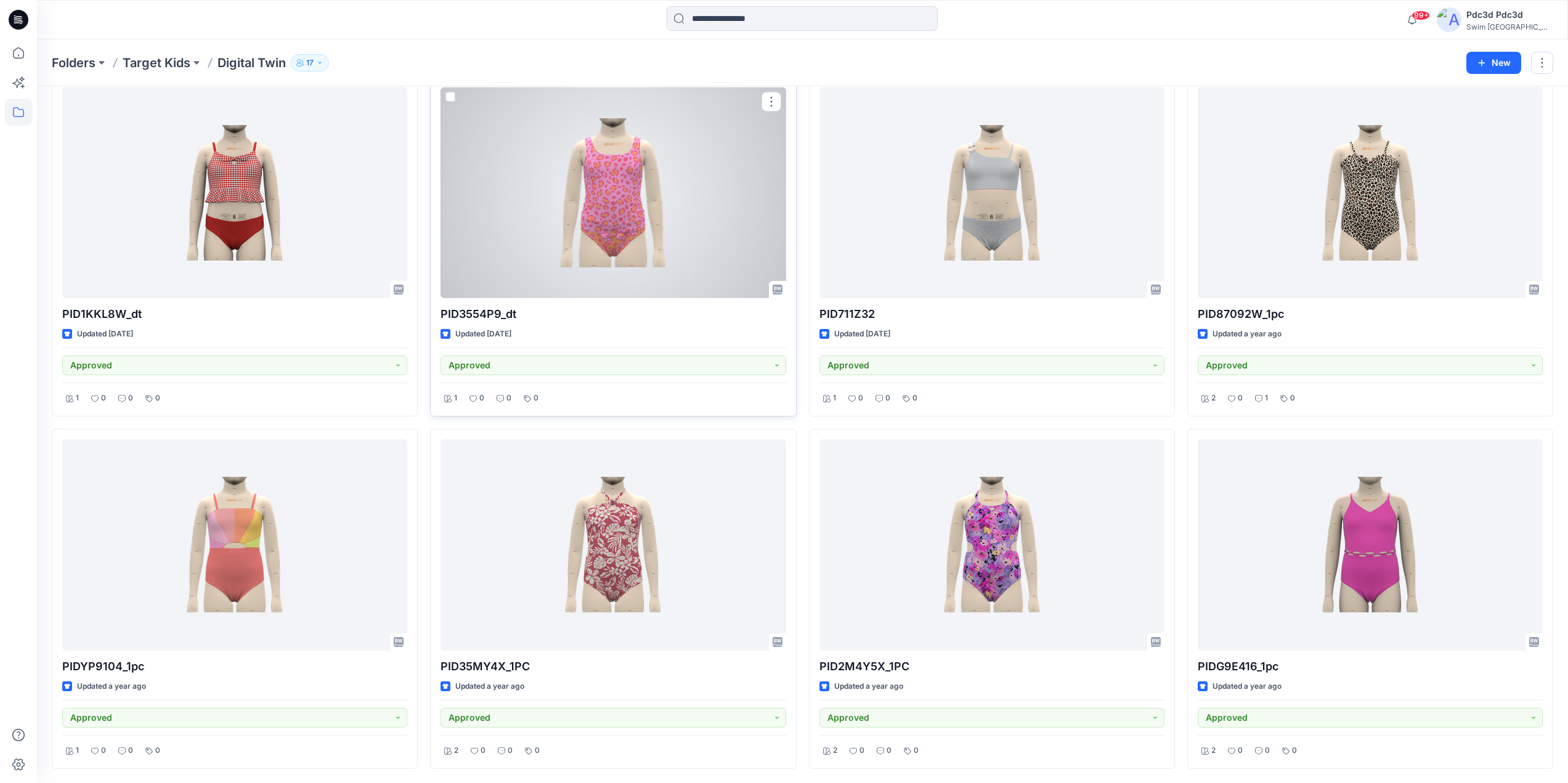
scroll to position [2882, 0]
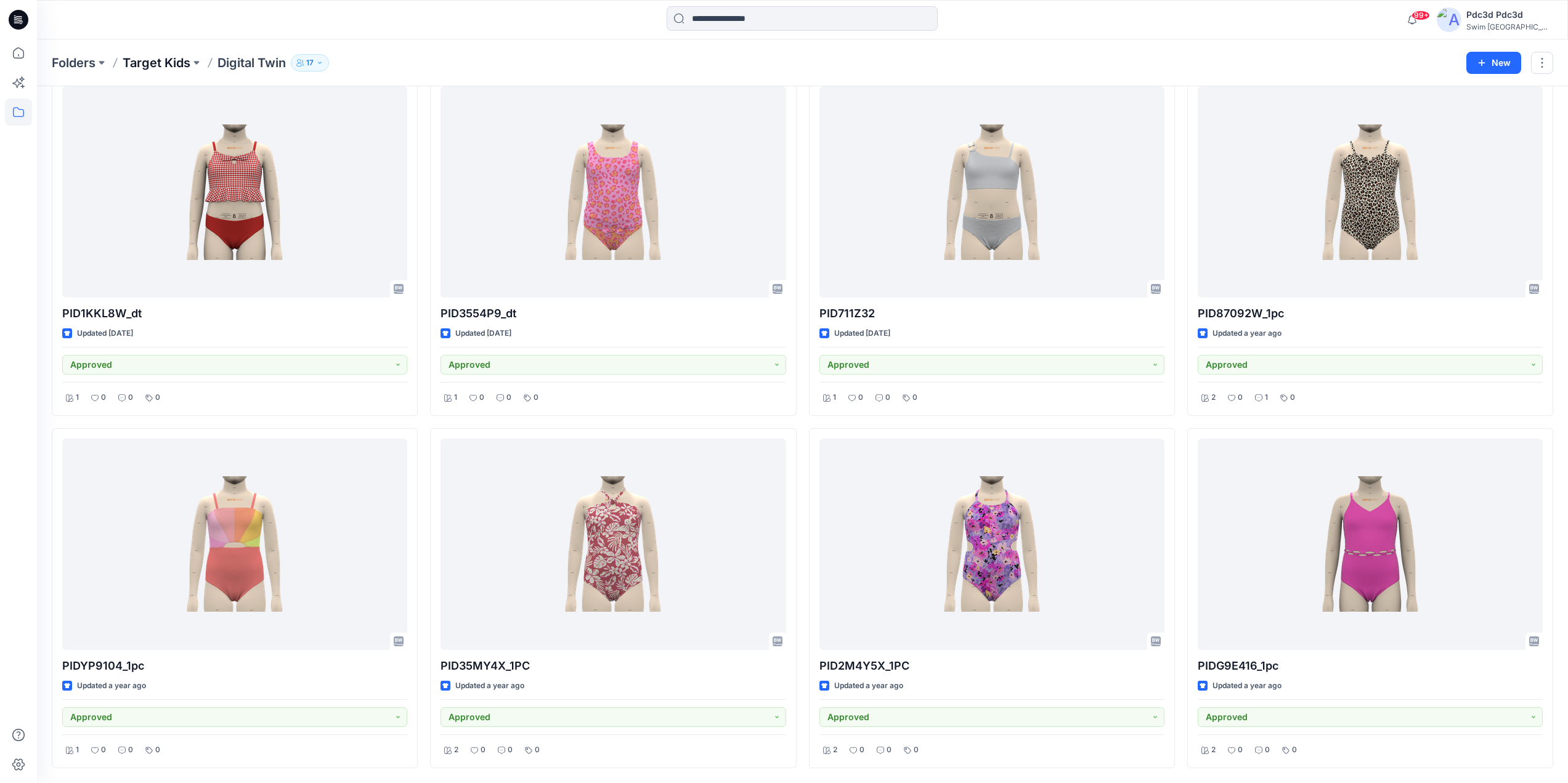
click at [143, 66] on p "Target Kids" at bounding box center [156, 63] width 68 height 17
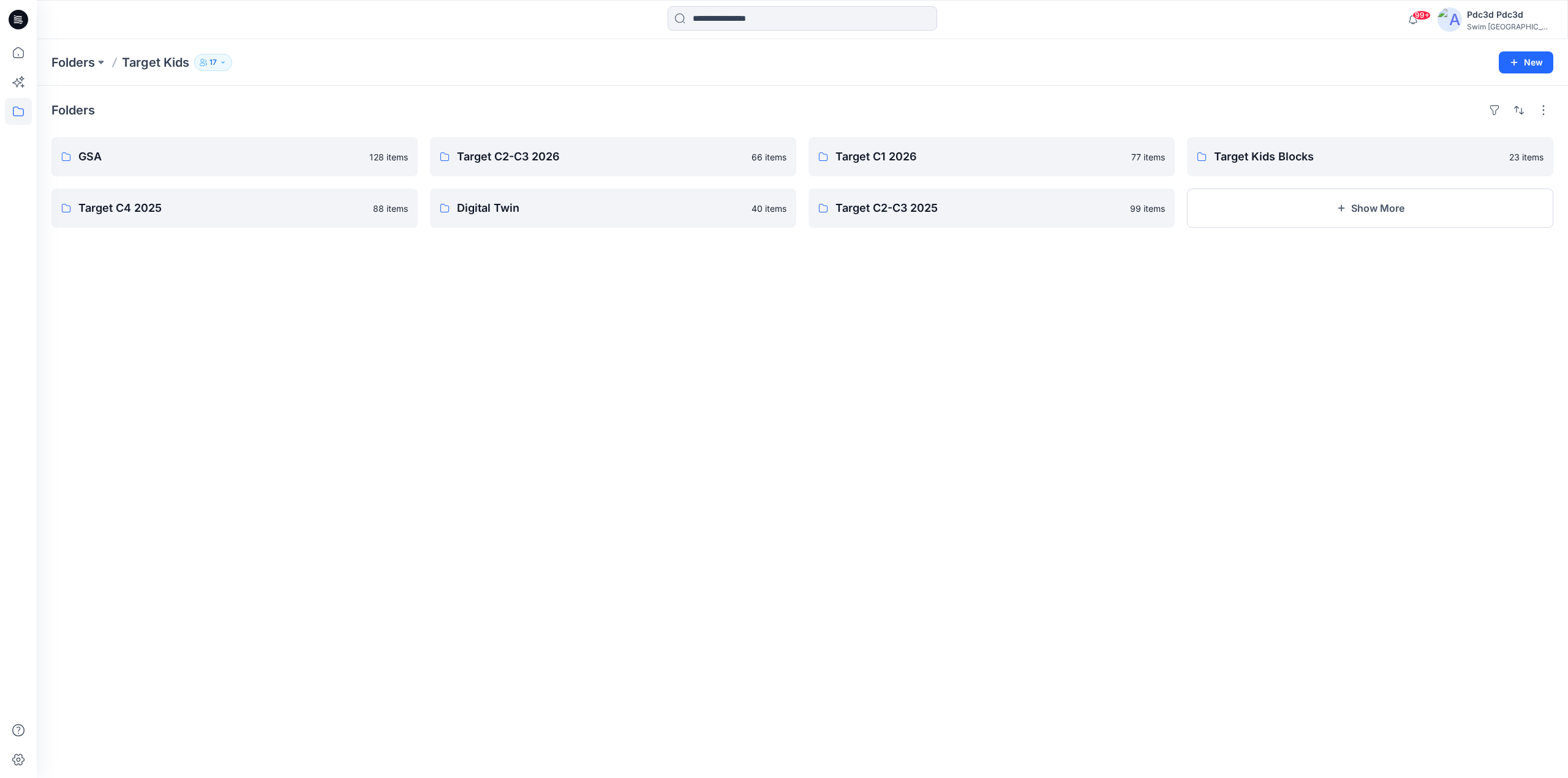
click at [693, 598] on div "Folders GSA 128 items Target C4 2025 88 items Target C2-C3 2026 66 items Digita…" at bounding box center [803, 432] width 1531 height 693
click at [14, 56] on icon at bounding box center [18, 52] width 27 height 27
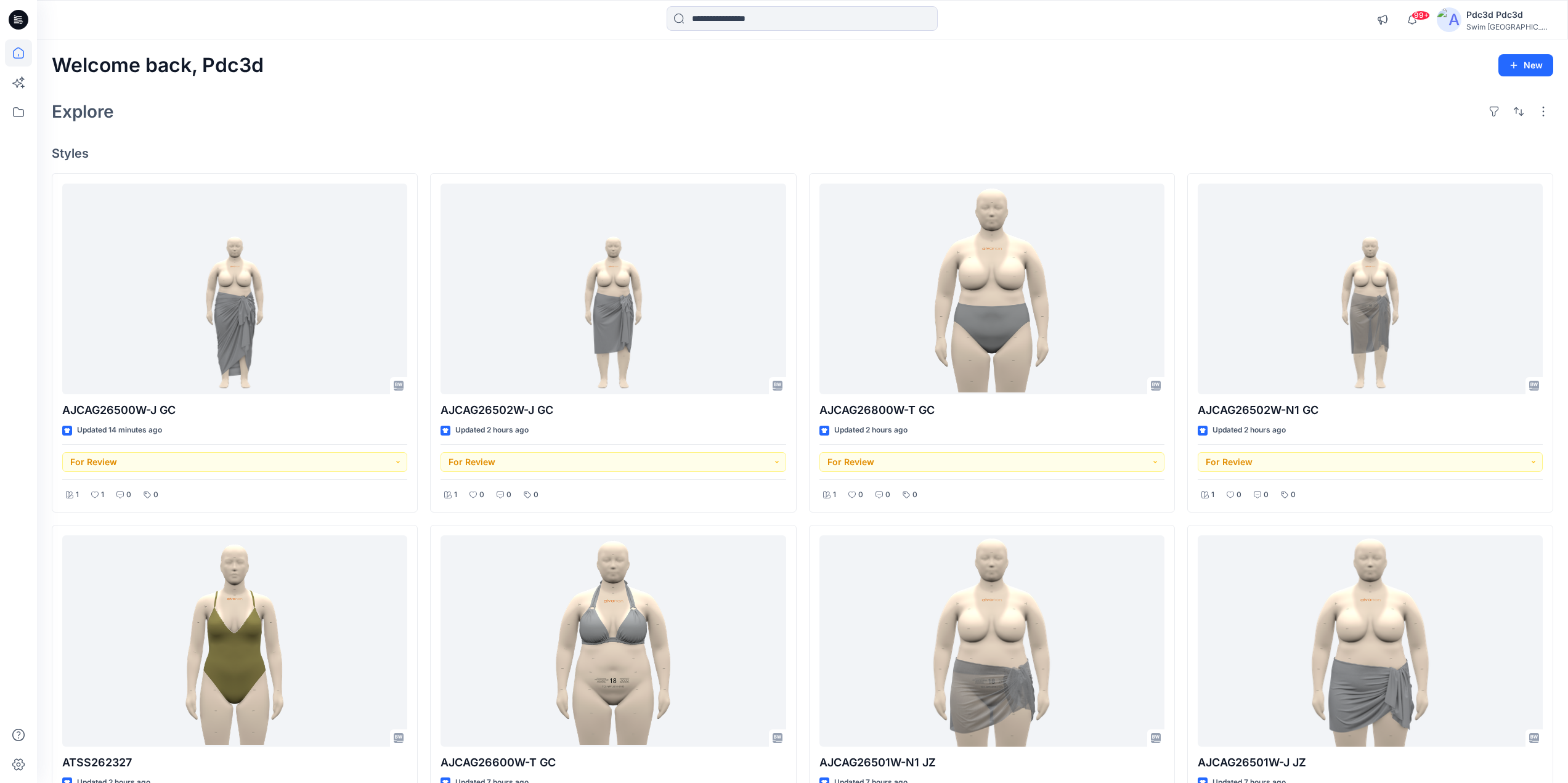
click at [1203, 44] on div "Welcome back, Pdc3d New Explore Styles AJCAG26500W-J GC Updated 14 minutes ago …" at bounding box center [803, 658] width 1531 height 1238
